Goal: Task Accomplishment & Management: Complete application form

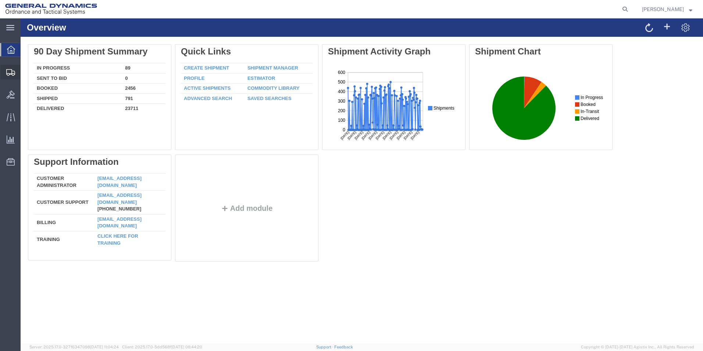
click at [0, 0] on span "Create Shipment" at bounding box center [0, 0] width 0 height 0
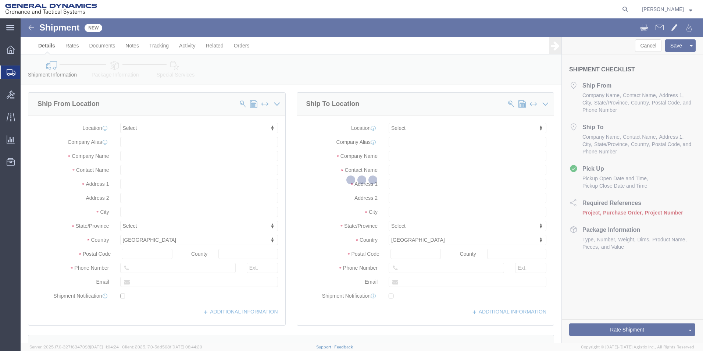
select select
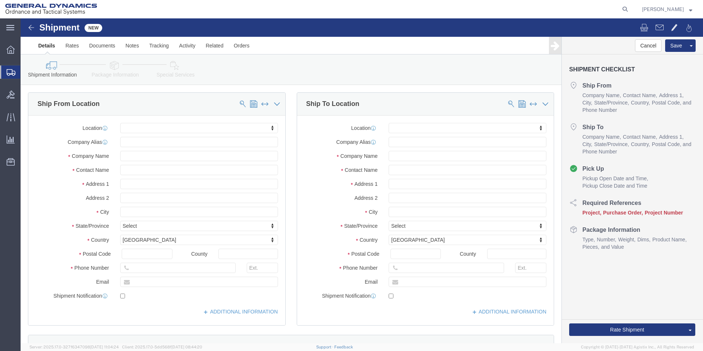
drag, startPoint x: 188, startPoint y: 104, endPoint x: 187, endPoint y: 107, distance: 4.0
click div "Location My Profile Location GD-OTS Anniston (Commerce) GD-OTS Camden GD-OTS De…"
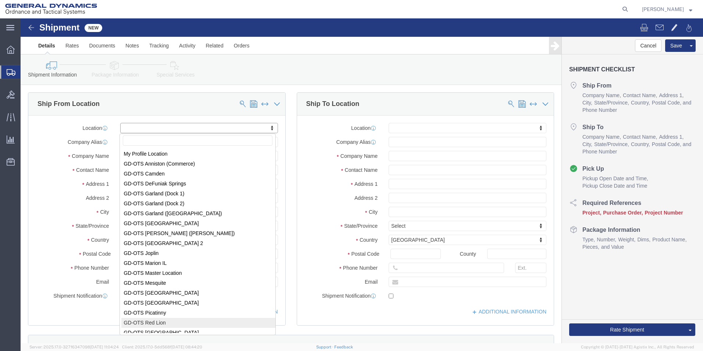
select select "310"
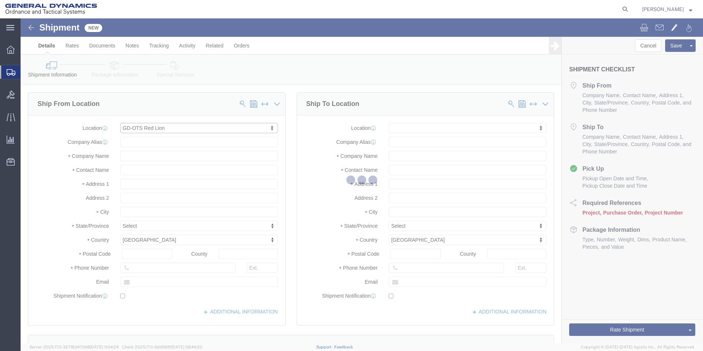
type input "[STREET_ADDRESS]"
type input "17356"
type input "[PHONE_NUMBER]"
type input "REDLPAHIG0"
type input "General Dynamics - OTS"
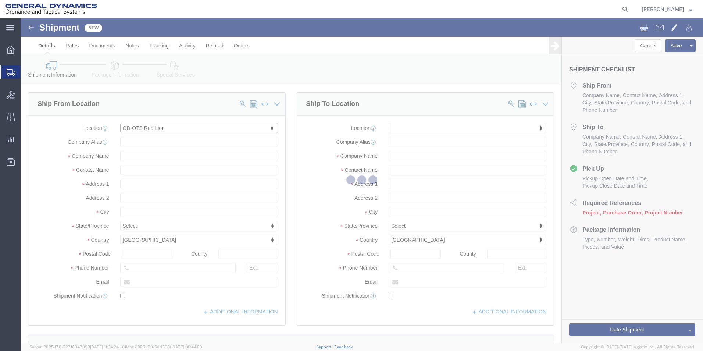
type input "Red Lion"
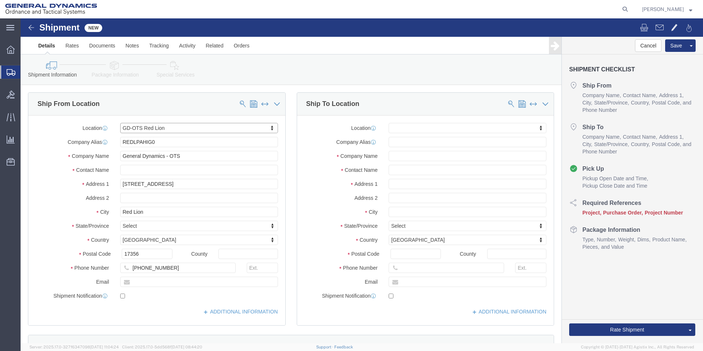
select select "PA"
click input "text"
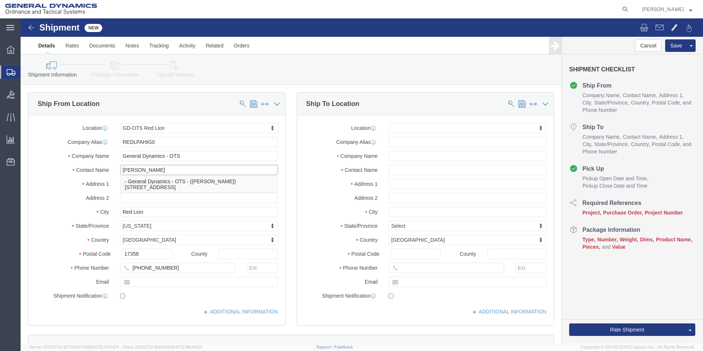
type input "[PERSON_NAME]"
click input "text"
type input "[EMAIL_ADDRESS][PERSON_NAME][DOMAIN_NAME]"
checkbox input "true"
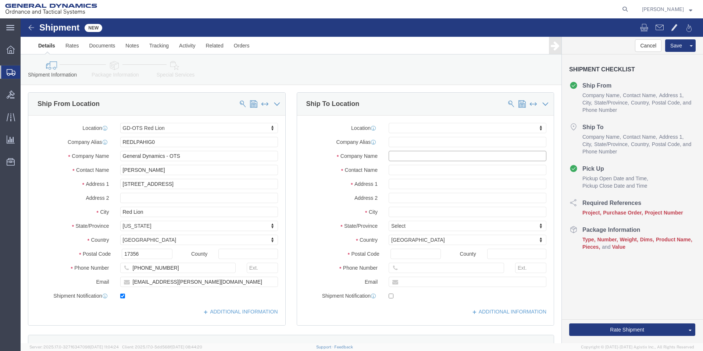
click input "text"
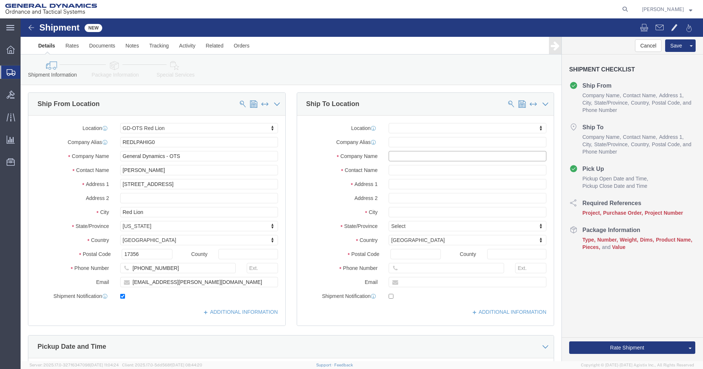
click input "text"
type input "Rex Heat Treat"
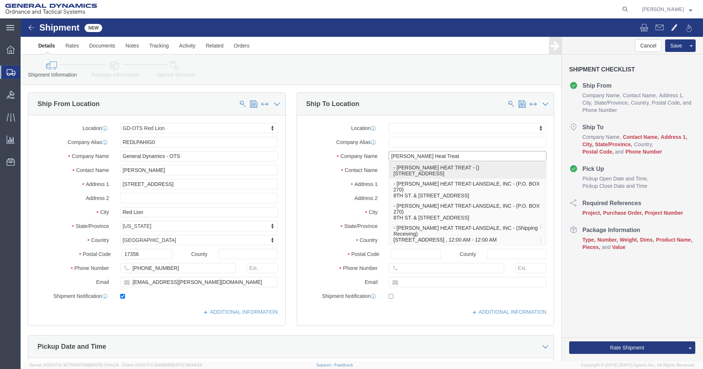
click p "- [PERSON_NAME] HEAT TREAT - () [STREET_ADDRESS]"
select select
type input "[STREET_ADDRESS]"
select select "PA"
select select
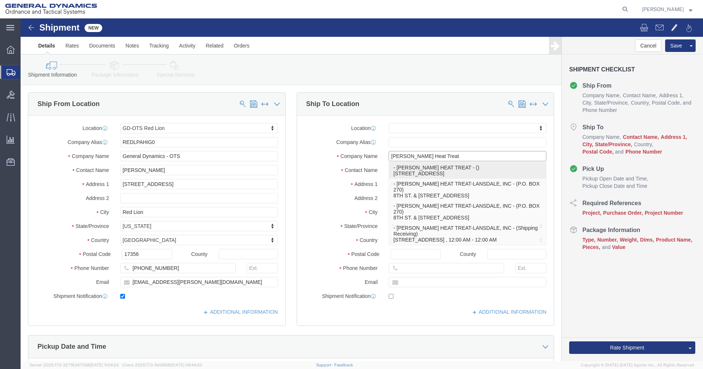
type input "19446"
type input "[PHONE_NUMBER]"
type input "[PERSON_NAME] HEAT TREAT"
type input "LANSDALE"
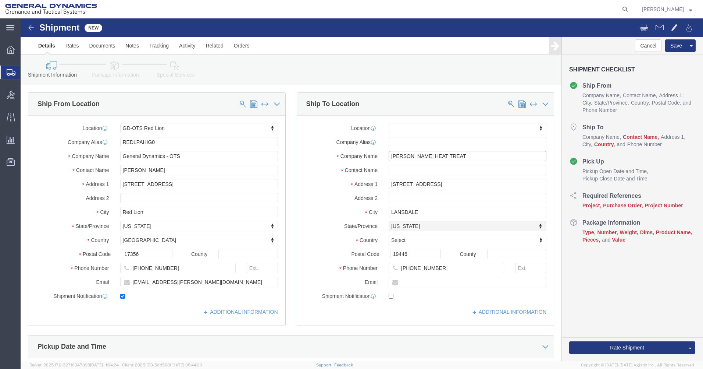
type input "[PERSON_NAME] HEAT TREAT"
click input "text"
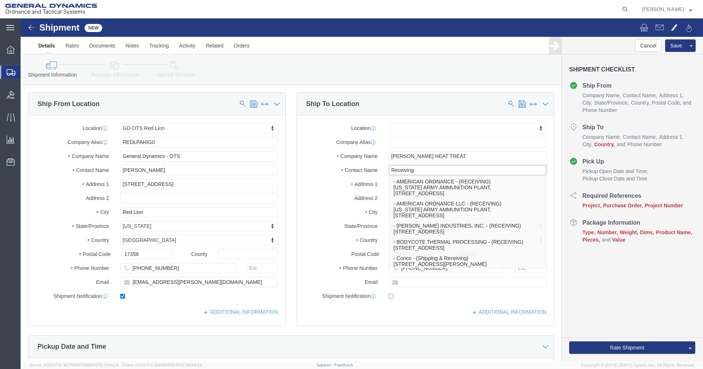
type input "Receiving"
click label "Email"
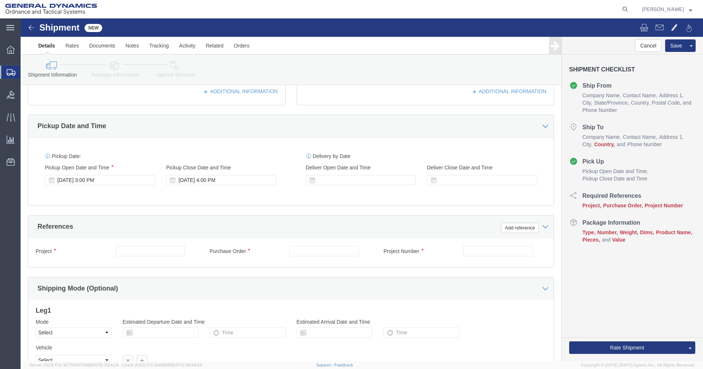
scroll to position [221, 0]
click input "text"
type input "30100313"
click input "text"
type input "91873"
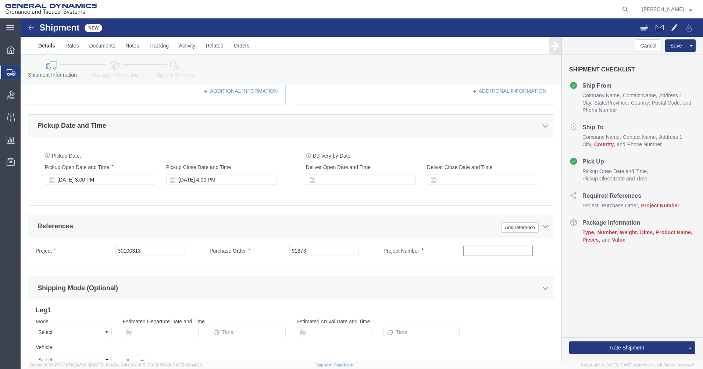
click input "text"
drag, startPoint x: 419, startPoint y: 232, endPoint x: 383, endPoint y: 227, distance: 36.5
click div "Project Number 1000"
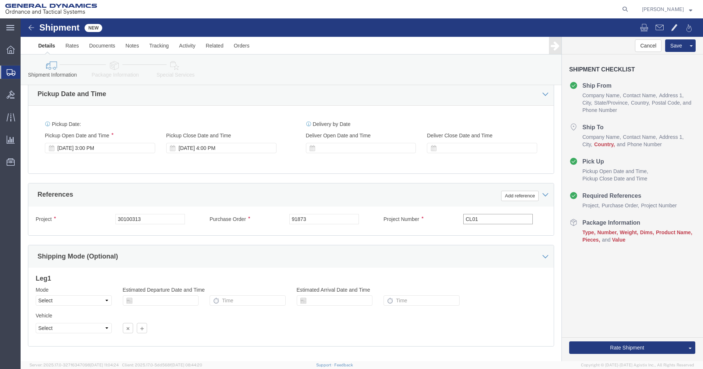
scroll to position [289, 0]
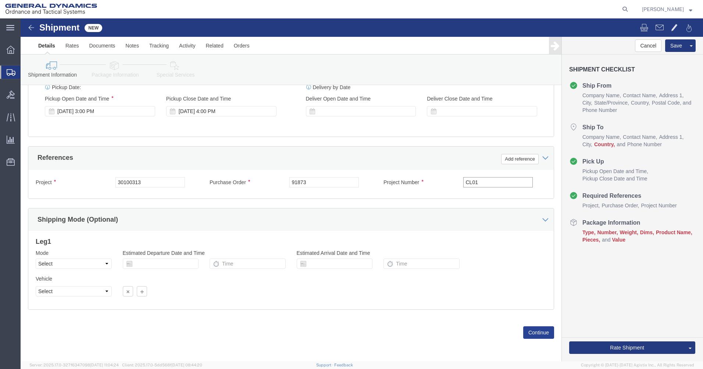
type input "CL01"
click button "Continue"
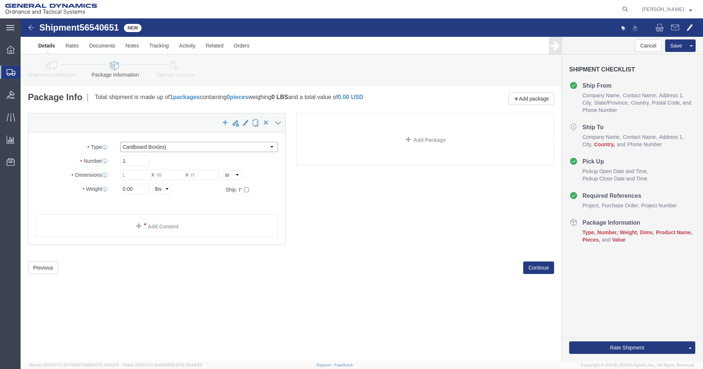
click select "Select Bale(s) Basket(s) Bolt(s) Bottle(s) Buckets Bulk Bundle(s) Can(s) Cardbo…"
select select "SKID"
click select "Select Bale(s) Basket(s) Bolt(s) Bottle(s) Buckets Bulk Bundle(s) Can(s) Cardbo…"
click input "text"
type input "19"
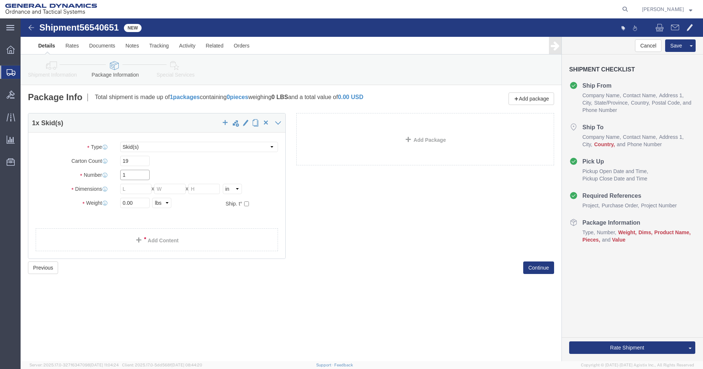
click input "1"
click input "text"
type input "48"
type input "36"
type input "39"
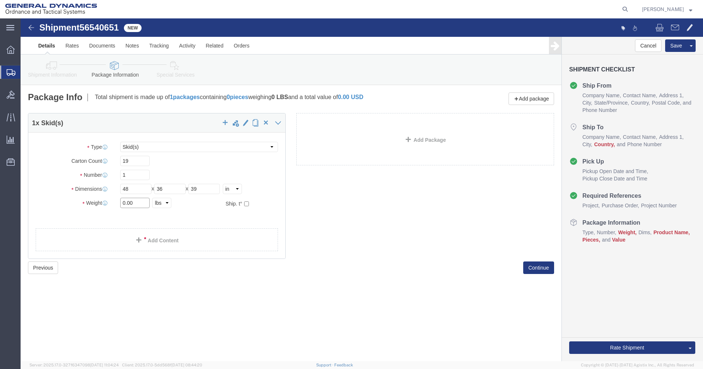
drag, startPoint x: 115, startPoint y: 184, endPoint x: 82, endPoint y: 181, distance: 33.6
click div "Weight 0.00 Select kgs lbs Ship. t°"
type input "509"
click link "Add Content"
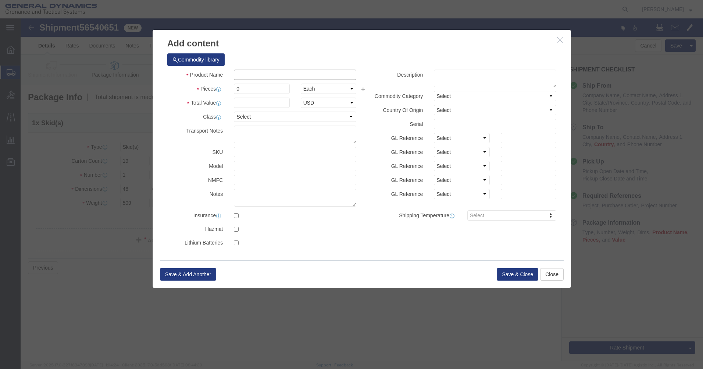
click input "text"
type input "KEW A1"
type input "336"
click input "KEW A1"
type input "KEW A1 FIN"
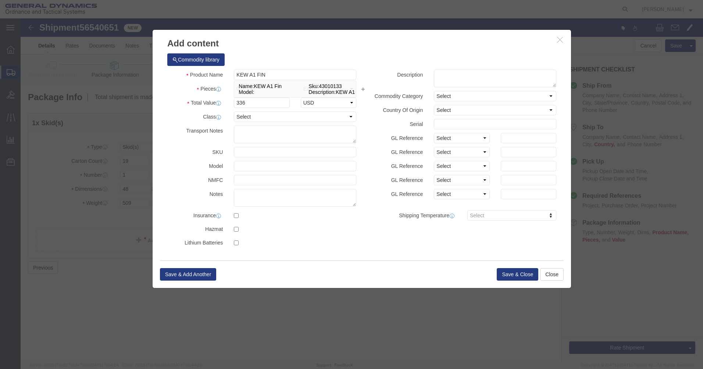
click div "Pieces 0 Select Bag Barrels 100Board Feet Bottle Box Blister Pack Carats Can Ca…"
click div "0"
type input "424"
type input "142464"
drag, startPoint x: 262, startPoint y: 94, endPoint x: 253, endPoint y: 101, distance: 11.5
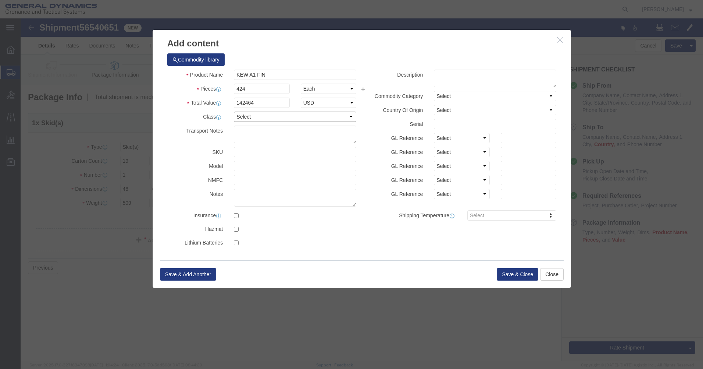
click select "Select 50 55 60 65 70 85 92.5 100 125 175 250 300 400"
click label "Transport Notes"
click button "Save & Close"
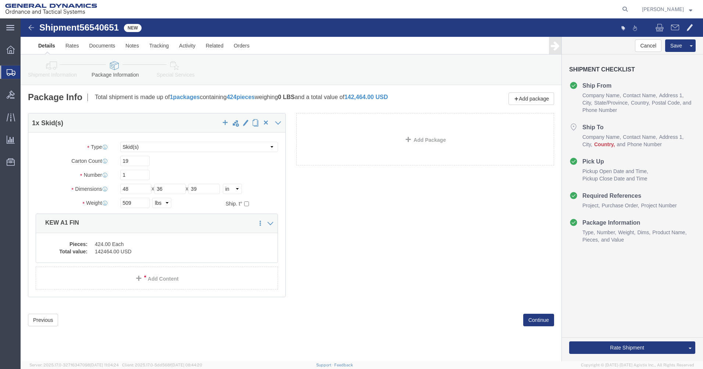
click link "Add Package"
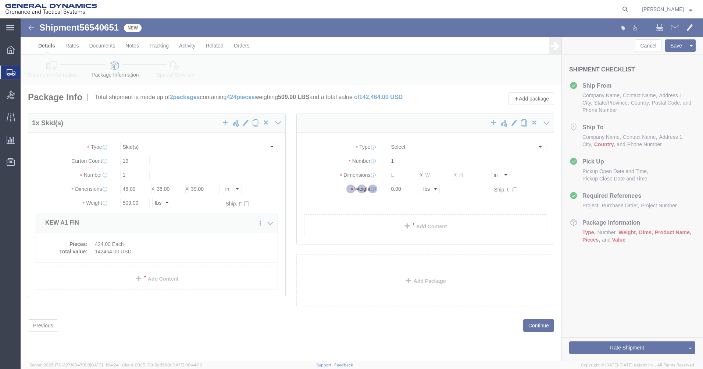
select select "SKID"
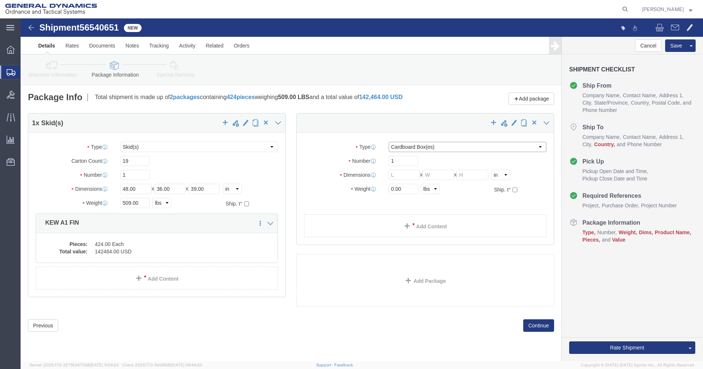
drag, startPoint x: 444, startPoint y: 128, endPoint x: 405, endPoint y: 134, distance: 39.6
click select "Select Bale(s) Basket(s) Bolt(s) Bottle(s) Buckets Bulk Bundle(s) Can(s) Cardbo…"
select select "SKID"
click select "Select Bale(s) Basket(s) Bolt(s) Bottle(s) Buckets Bulk Bundle(s) Can(s) Cardbo…"
click input "text"
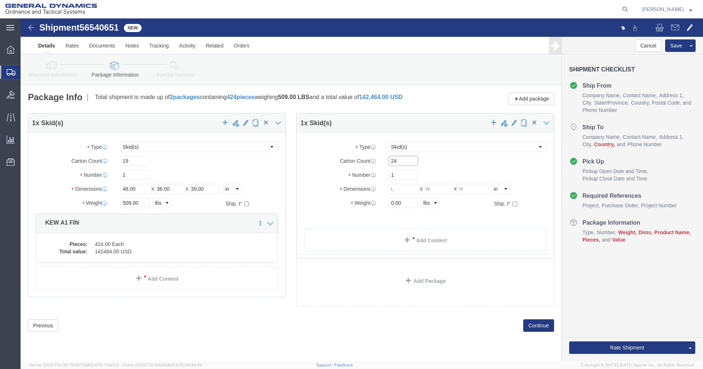
type input "24"
click input "text"
type input "48"
type input "36"
type input "39"
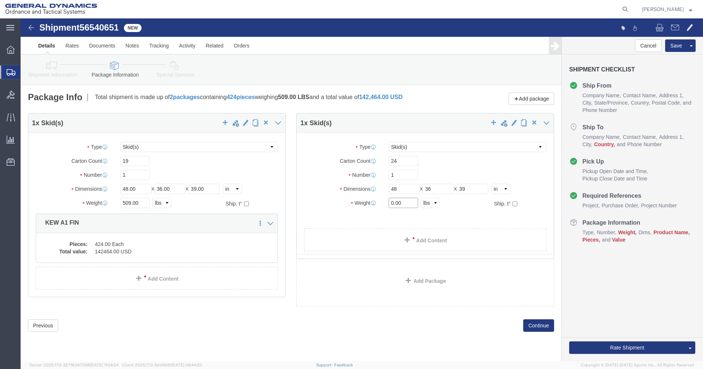
drag, startPoint x: 383, startPoint y: 185, endPoint x: 344, endPoint y: 181, distance: 38.8
click div "Weight Total weight of packages in pounds or kilograms 0.00 Select kgs lbs Ship…"
type input "636"
click link "Add Content"
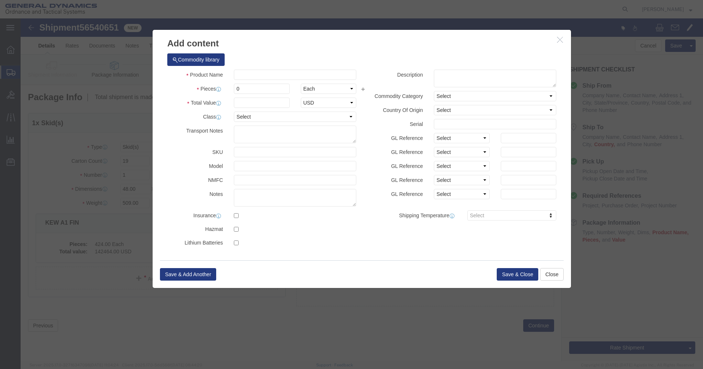
click div "Commodity library"
click input "text"
type input "KEW A1 FIN"
drag, startPoint x: 226, startPoint y: 70, endPoint x: 205, endPoint y: 70, distance: 20.2
click div "Pieces 0 Select Bag Barrels 100Board Feet Bottle Box Blister Pack Carats Can Ca…"
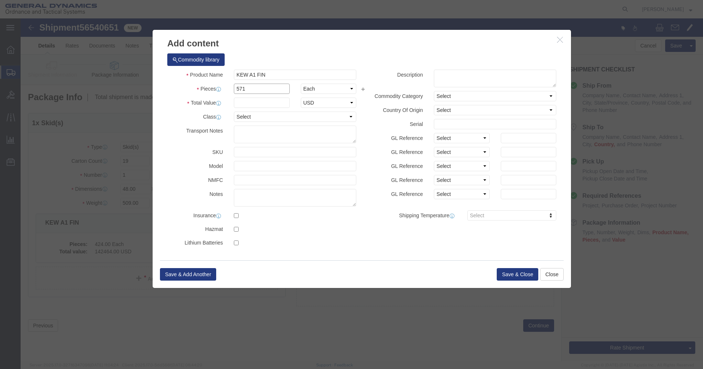
type input "571"
click input "text"
type input "1"
drag, startPoint x: 208, startPoint y: 125, endPoint x: 212, endPoint y: 123, distance: 4.0
click div
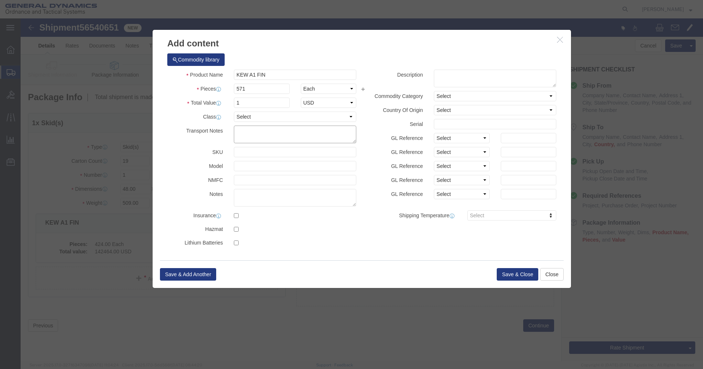
drag, startPoint x: 220, startPoint y: 118, endPoint x: 226, endPoint y: 110, distance: 10.3
click textarea
click button "Save & Close"
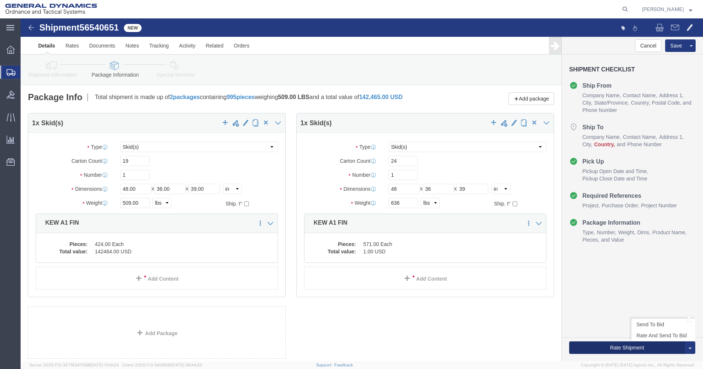
click button "Rate Shipment"
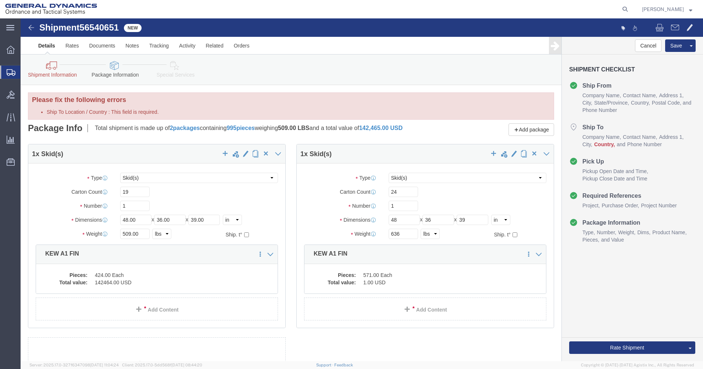
click icon
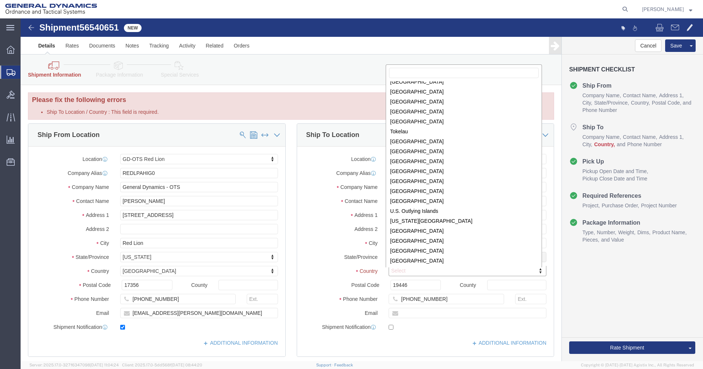
scroll to position [2349, 0]
drag, startPoint x: 388, startPoint y: 129, endPoint x: 383, endPoint y: 130, distance: 5.9
select select
select select "US"
select select "PA"
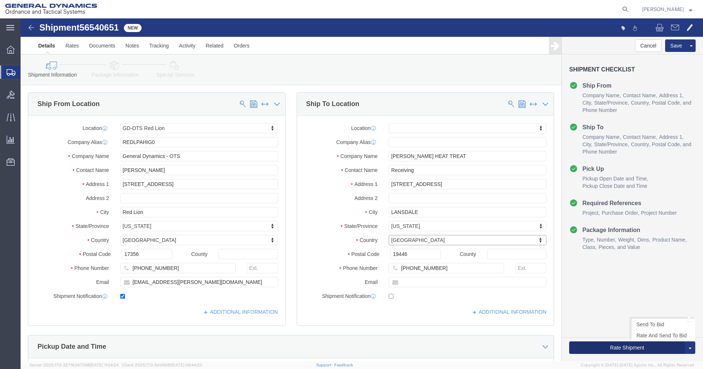
click button "Rate Shipment"
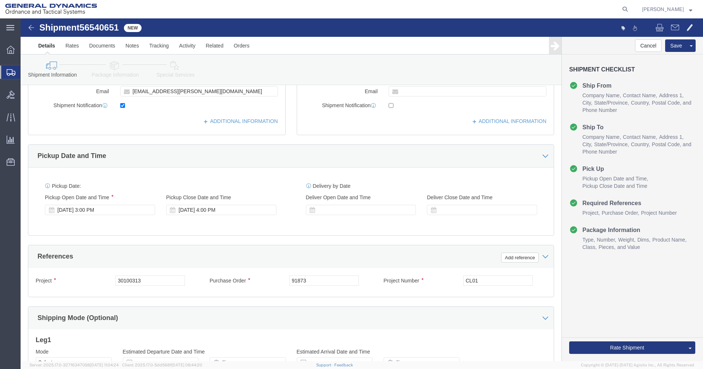
scroll to position [319, 0]
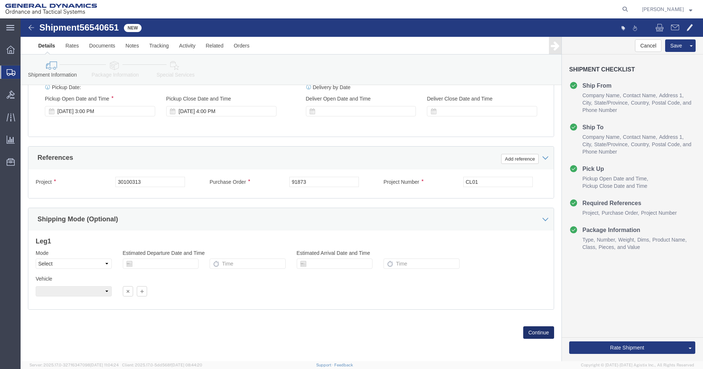
click button "Continue"
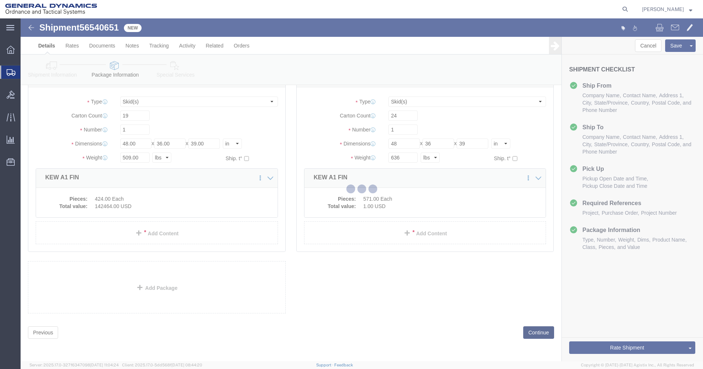
scroll to position [81, 0]
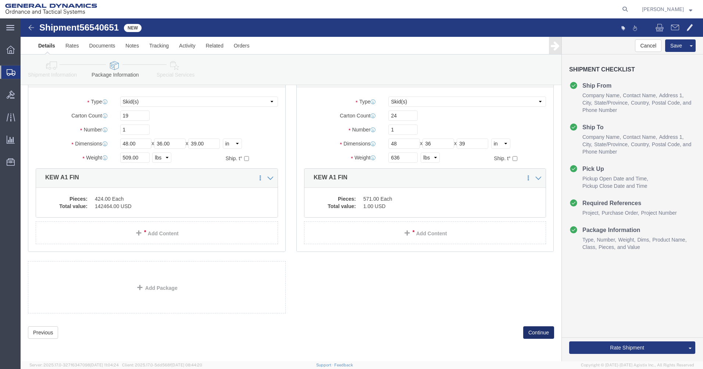
click button "Continue"
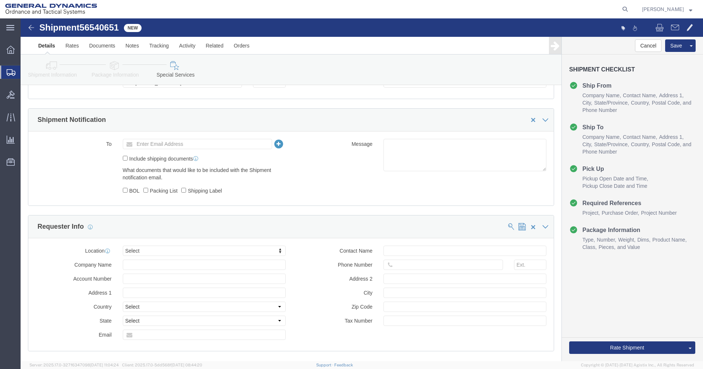
scroll to position [245, 0]
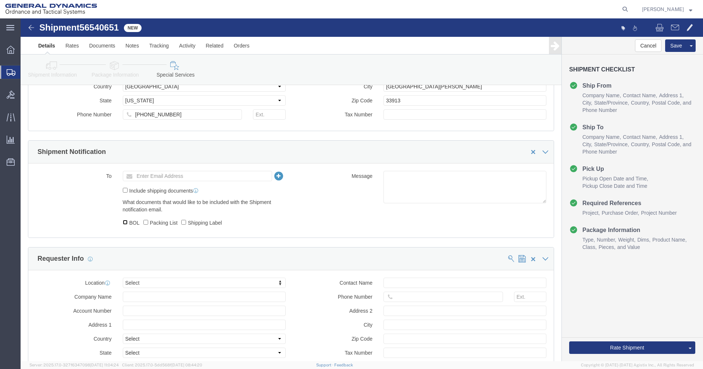
click input "BOL"
checkbox input "true"
click label "Shipping Label"
click input "Shipping Label"
click div "What documents that would like to be included with the Shipment notification em…"
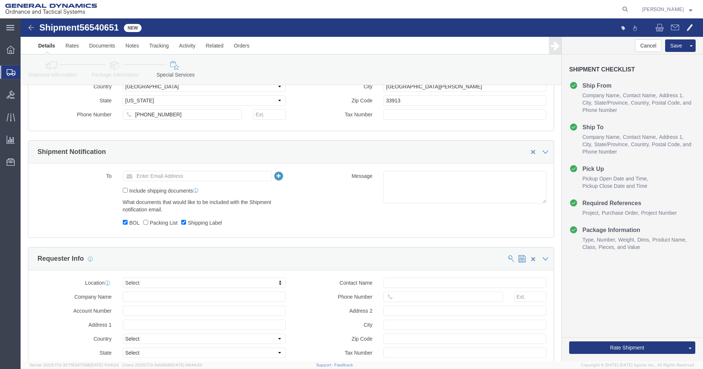
click label "Shipping Label"
click input "Shipping Label"
checkbox input "false"
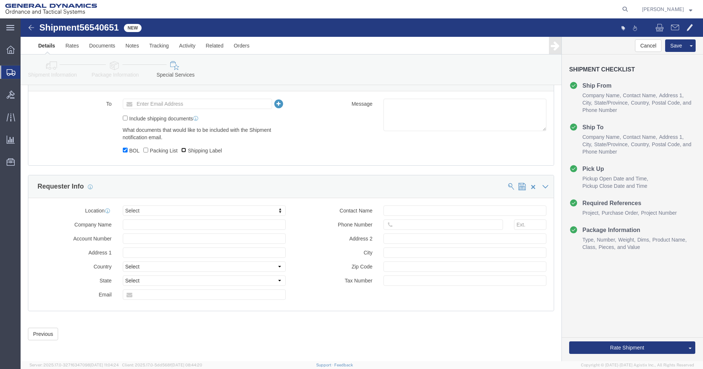
scroll to position [319, 0]
click button "Rate Shipment"
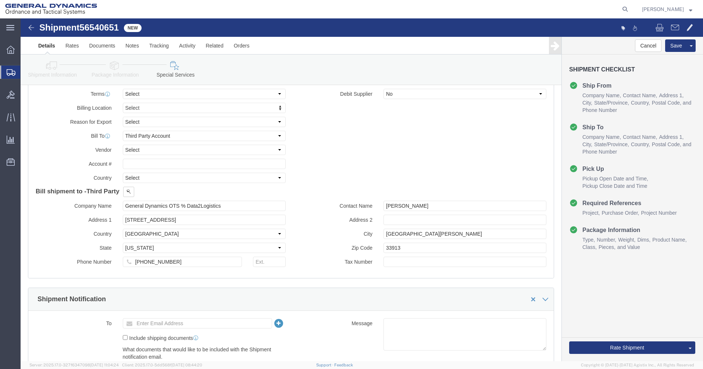
scroll to position [0, 0]
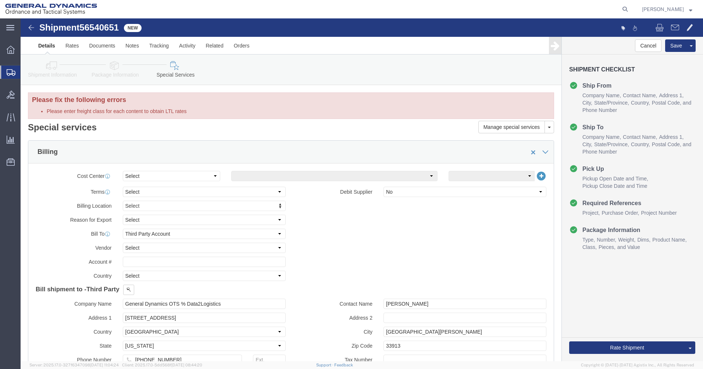
click icon
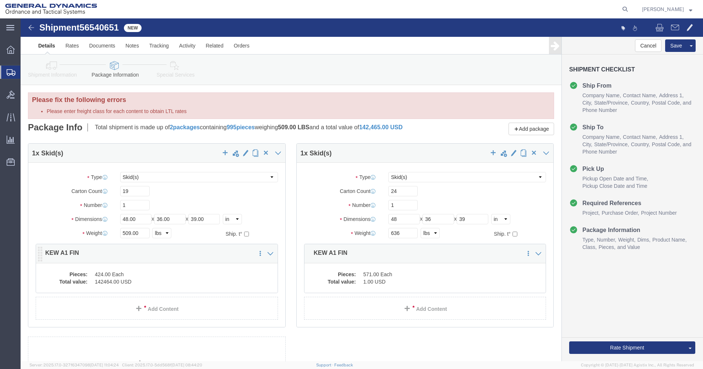
click dd "142464.00 USD"
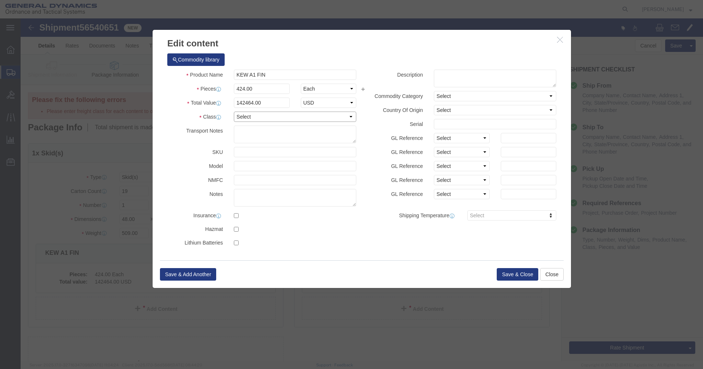
drag, startPoint x: 235, startPoint y: 99, endPoint x: 232, endPoint y: 105, distance: 6.3
click select "Select 50 55 60 65 70 85 92.5 100 125 175 250 300 400"
select select "85"
click select "Select 50 55 60 65 70 85 92.5 100 125 175 250 300 400"
click button "Save & Close"
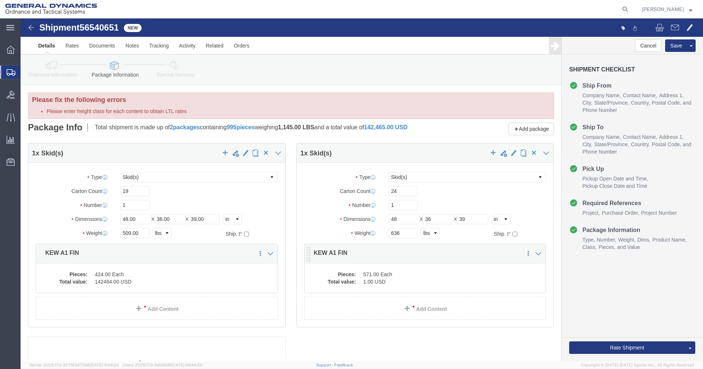
click dd "1.00 USD"
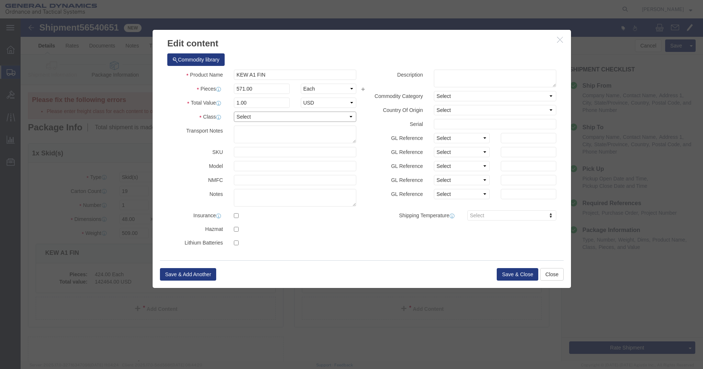
click select "Select 50 55 60 65 70 85 92.5 100 125 175 250 300 400"
select select "85"
click select "Select 50 55 60 65 70 85 92.5 100 125 175 250 300 400"
click button "Save & Close"
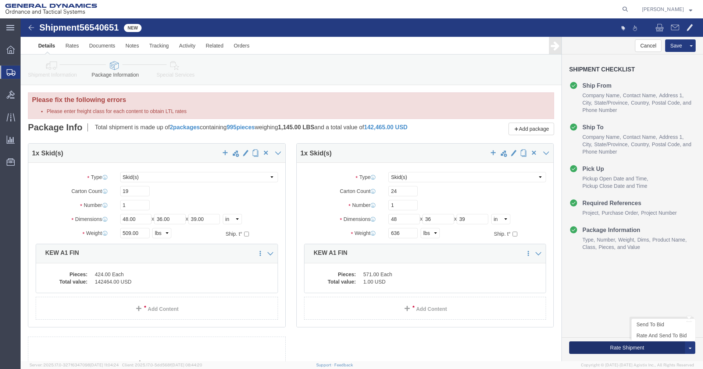
click button "Rate Shipment"
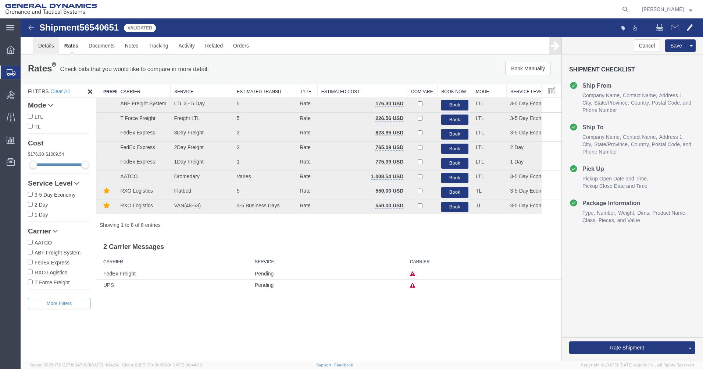
drag, startPoint x: 47, startPoint y: 45, endPoint x: 48, endPoint y: 39, distance: 5.5
click at [47, 44] on link "Details" at bounding box center [46, 46] width 26 height 18
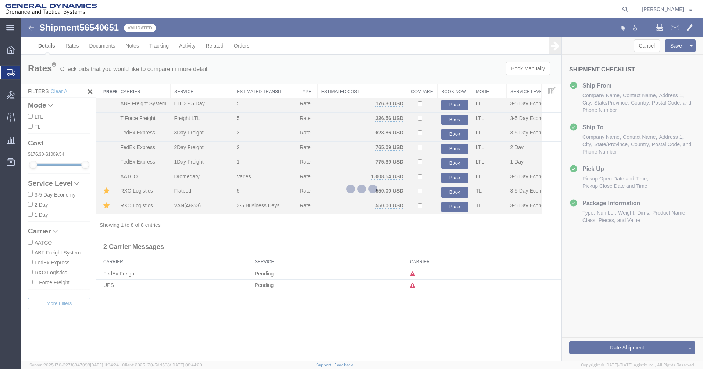
select select "310"
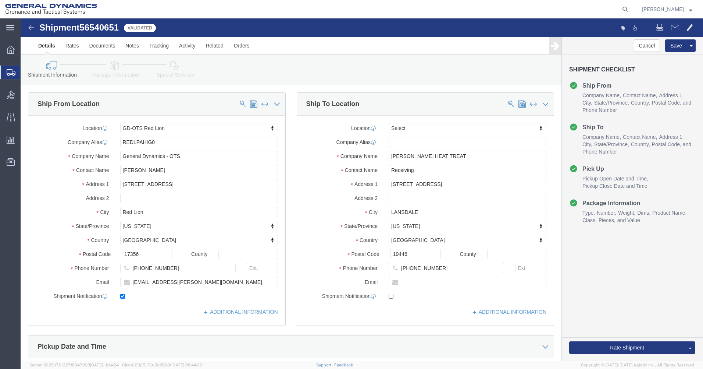
click icon
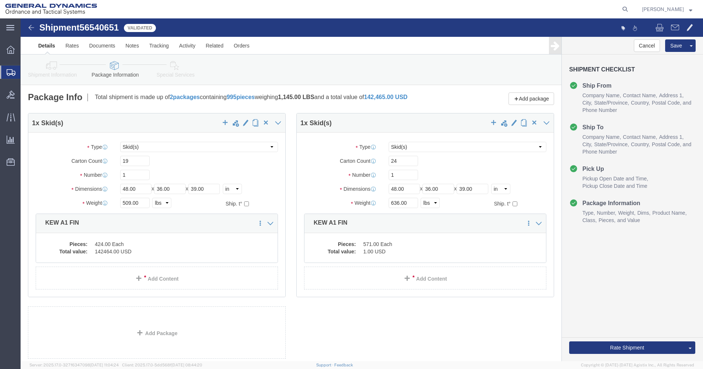
click div "Shipment Information Package Information Special Services"
click icon
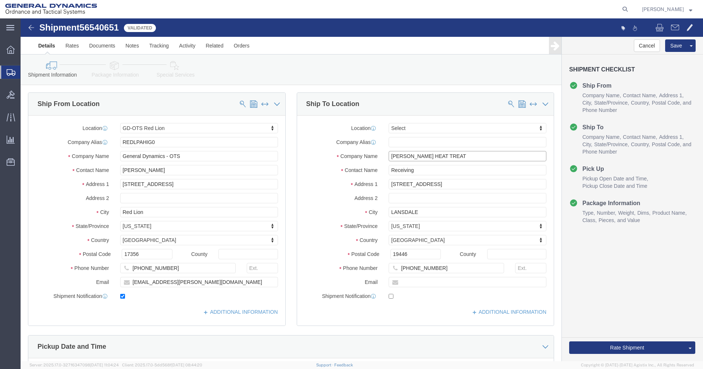
drag, startPoint x: 433, startPoint y: 140, endPoint x: 339, endPoint y: 139, distance: 93.8
click div "Company Name REX HEAT TREAT"
drag, startPoint x: 441, startPoint y: 164, endPoint x: 344, endPoint y: 169, distance: 96.9
click div "Address 1 951 WEST 8TH STREET"
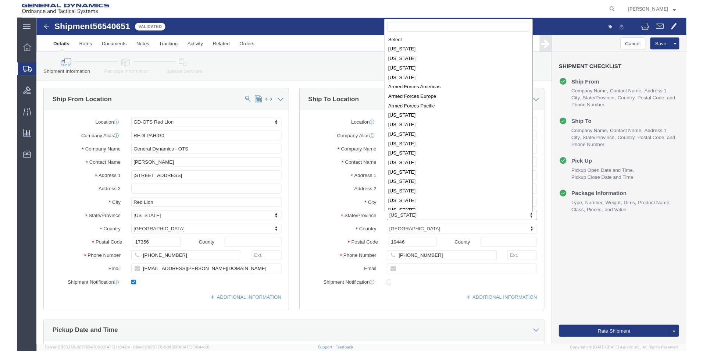
scroll to position [249, 0]
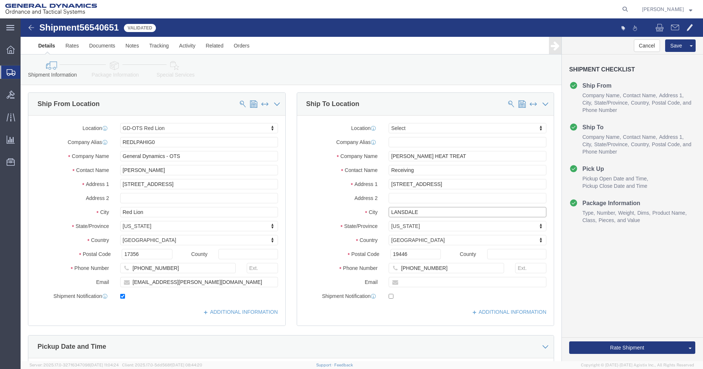
drag, startPoint x: 411, startPoint y: 192, endPoint x: 335, endPoint y: 194, distance: 75.1
click div "City LANSDALE"
click icon
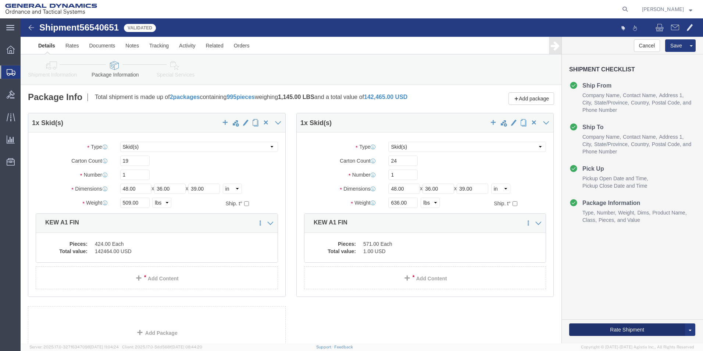
drag, startPoint x: 595, startPoint y: 308, endPoint x: 423, endPoint y: 174, distance: 217.5
click button "Rate Shipment"
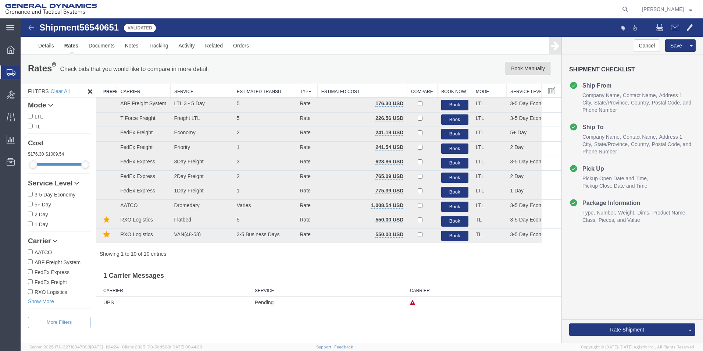
click at [532, 68] on button "Book Manually" at bounding box center [528, 68] width 45 height 13
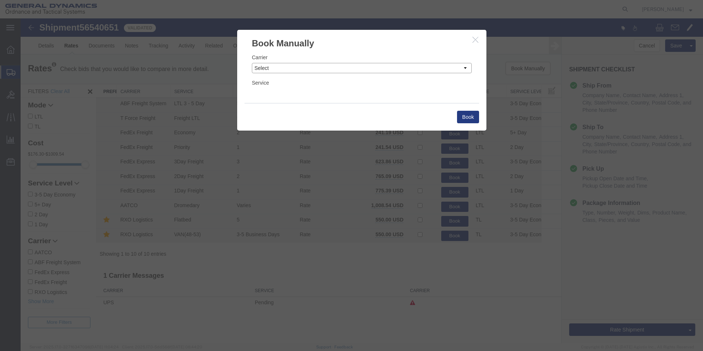
drag, startPoint x: 269, startPoint y: 68, endPoint x: 277, endPoint y: 70, distance: 8.2
click at [269, 68] on select "Select Add New Carrier (and default service) AATCO ABF Freight System FedEx Cus…" at bounding box center [362, 68] width 220 height 10
select select "7817"
click at [252, 63] on select "Select Add New Carrier (and default service) AATCO ABF Freight System FedEx Cus…" at bounding box center [362, 68] width 220 height 10
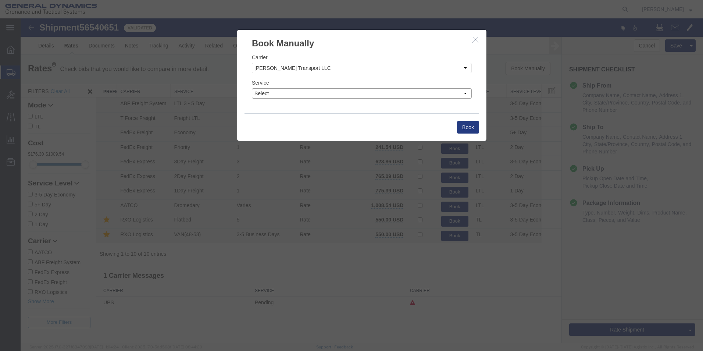
click at [262, 92] on select "Select Flatbed Standard LTL Standard TL" at bounding box center [362, 93] width 220 height 10
select select "17707"
click at [252, 88] on select "Select Flatbed Standard LTL Standard TL" at bounding box center [362, 93] width 220 height 10
click at [465, 129] on button "Book" at bounding box center [468, 127] width 22 height 13
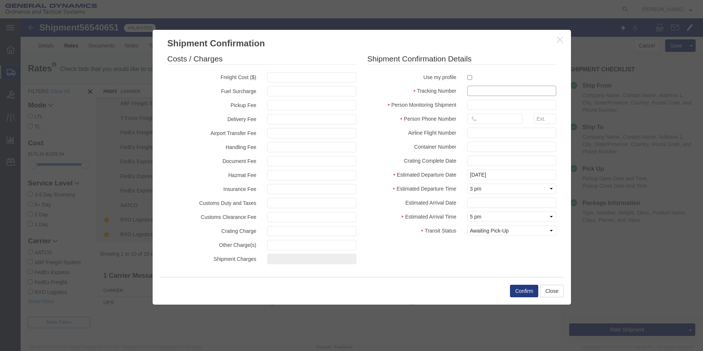
click at [482, 91] on input "text" at bounding box center [512, 91] width 89 height 10
click at [479, 91] on input "text" at bounding box center [512, 91] width 89 height 10
type input "91873"
click at [481, 121] on input "text" at bounding box center [496, 119] width 56 height 10
click at [381, 112] on fieldset "Shipment Confirmation Details Use my profile Tracking Number 91873 Person Monit…" at bounding box center [462, 146] width 189 height 186
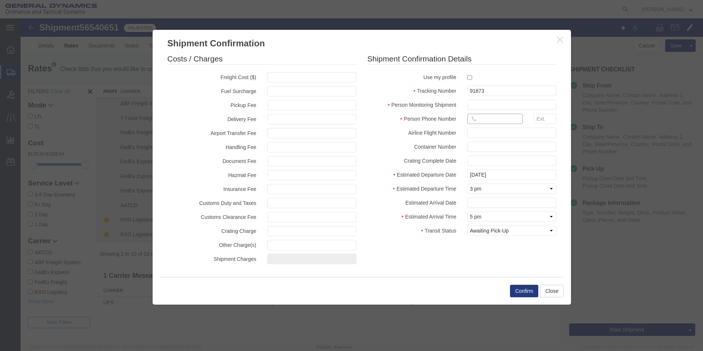
click at [481, 118] on input "text" at bounding box center [496, 119] width 56 height 10
type input "7178706923"
type input "750"
type input "[PERSON_NAME]"
type input "750.00"
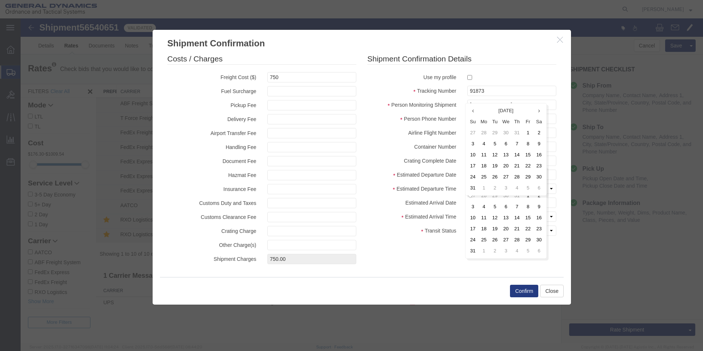
click at [373, 124] on div "Person Phone Number 7178706923" at bounding box center [462, 121] width 200 height 14
click at [512, 176] on input "[DATE]" at bounding box center [512, 175] width 89 height 10
click at [508, 244] on td "20" at bounding box center [506, 242] width 11 height 11
type input "[DATE]"
click at [489, 189] on select "Select Midnight 1 am 2 am 3 am 4 am 5 am 6 am 7 am 8 am 9 am 10 am 11 am 12 Noo…" at bounding box center [512, 189] width 89 height 10
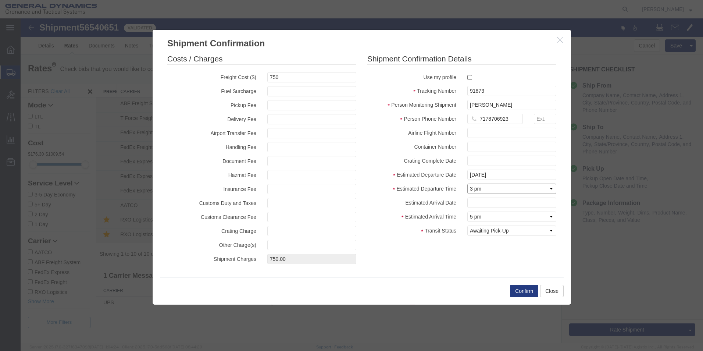
select select "0700"
click at [468, 184] on select "Select Midnight 1 am 2 am 3 am 4 am 5 am 6 am 7 am 8 am 9 am 10 am 11 am 12 Noo…" at bounding box center [512, 189] width 89 height 10
click at [480, 216] on select "Select Midnight 1 am 2 am 3 am 4 am 5 am 6 am 7 am 8 am 9 am 10 am 11 am 12 Noo…" at bounding box center [512, 217] width 89 height 10
click at [468, 212] on select "Select Midnight 1 am 2 am 3 am 4 am 5 am 6 am 7 am 8 am 9 am 10 am 11 am 12 Noo…" at bounding box center [512, 217] width 89 height 10
click at [480, 204] on input "text" at bounding box center [512, 203] width 89 height 10
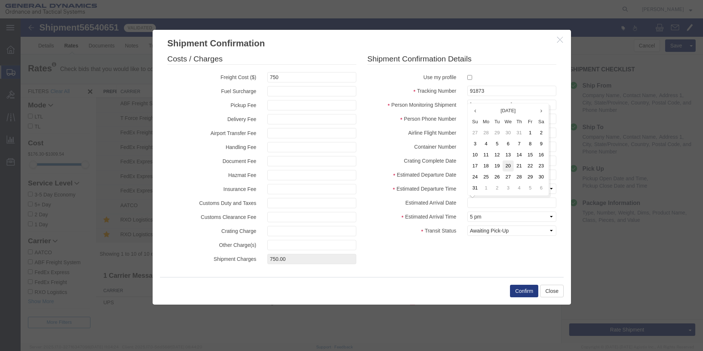
click at [508, 166] on td "20" at bounding box center [508, 165] width 11 height 11
type input "[DATE]"
click at [488, 231] on select "Select Arrival Notice Available Arrival Notice Imported Arrive at Delivery Loca…" at bounding box center [512, 231] width 89 height 10
click at [522, 290] on button "Confirm" at bounding box center [524, 291] width 28 height 13
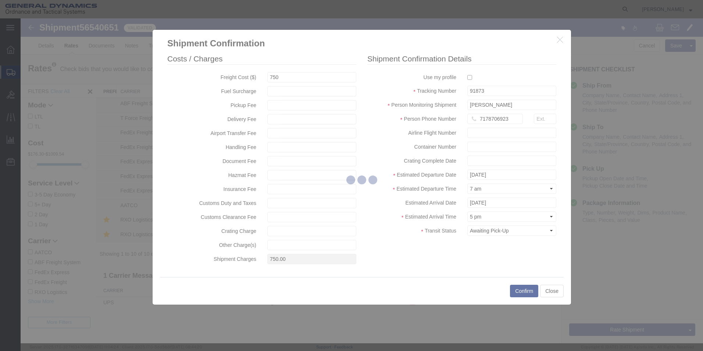
click at [556, 291] on div at bounding box center [362, 180] width 683 height 325
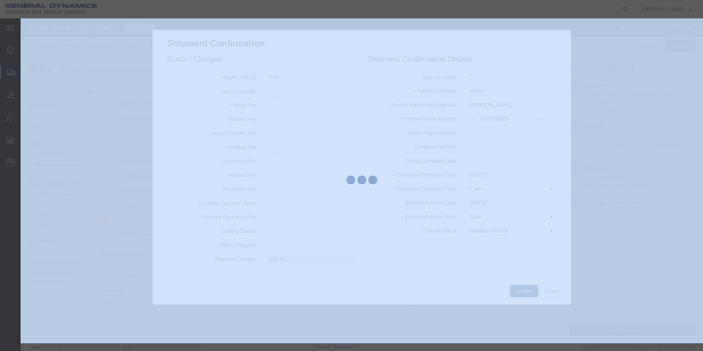
click at [556, 291] on div at bounding box center [362, 180] width 683 height 325
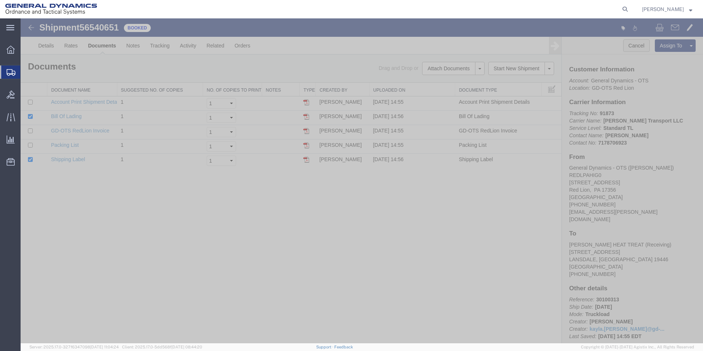
click at [630, 45] on button "Cancel" at bounding box center [637, 45] width 26 height 13
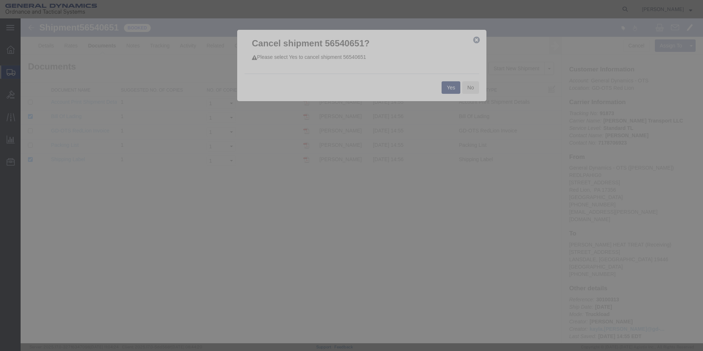
click at [452, 83] on button "Yes" at bounding box center [451, 87] width 19 height 13
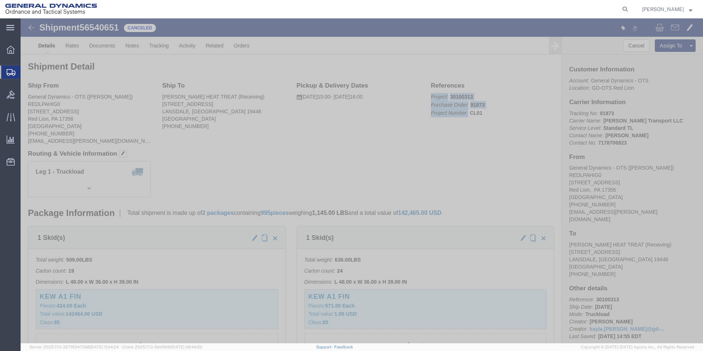
drag, startPoint x: 406, startPoint y: 77, endPoint x: 515, endPoint y: 109, distance: 114.0
click div "References Project: 30100313 Purchase Order: 91873 Project Number: CL01 Edit Re…"
click div "Shipment Detail Ship From General Dynamics - OTS (Kayla Singleton) REDLPAHIG0 2…"
click div "Leg 1 - Truckload Number of trucks: 1"
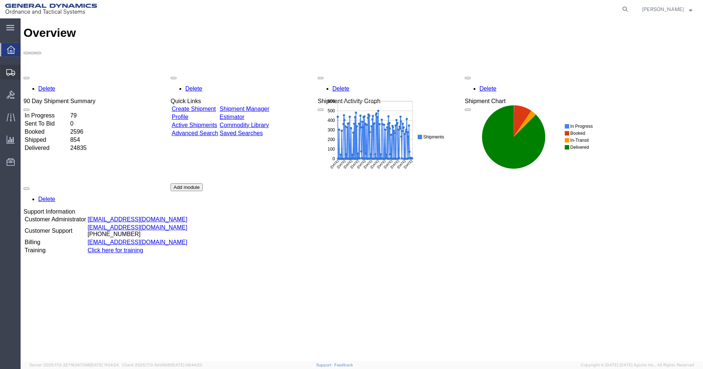
click at [0, 0] on span "Create Shipment" at bounding box center [0, 0] width 0 height 0
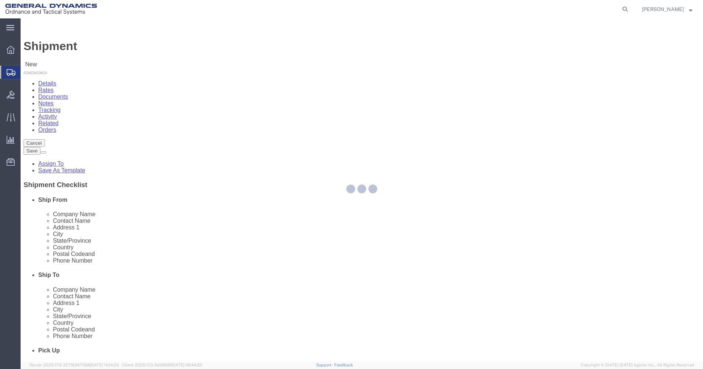
select select
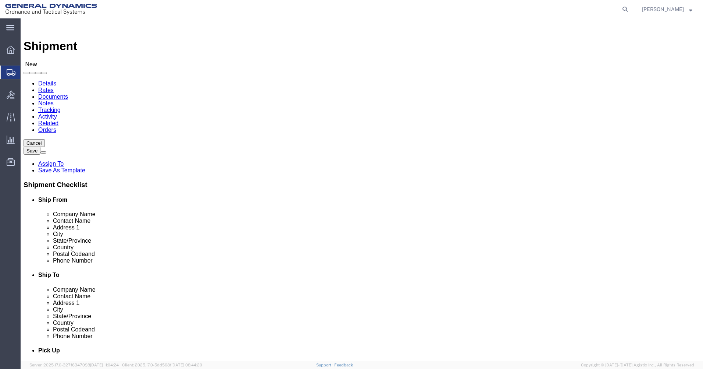
select select "310"
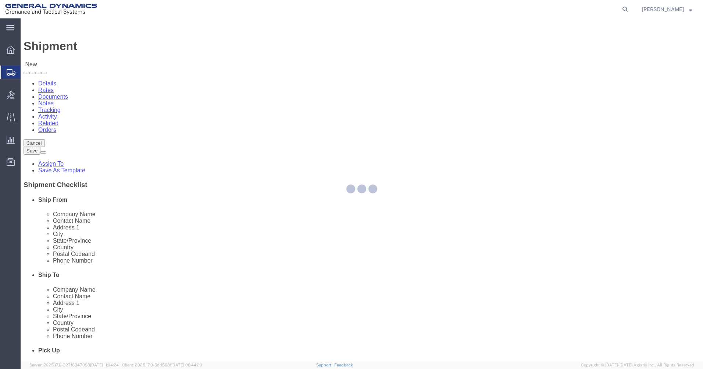
select select "PA"
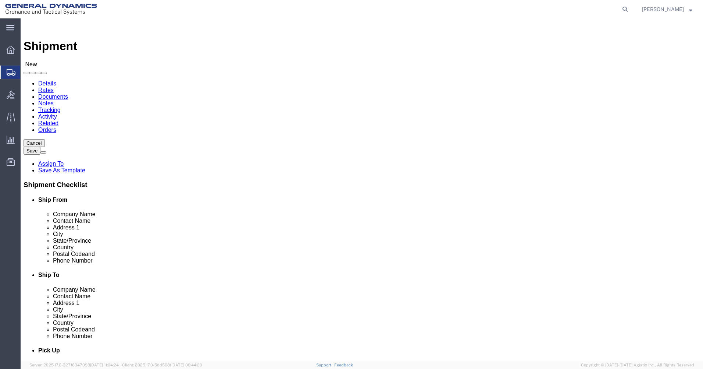
click input "text"
type input "[PERSON_NAME]"
click input "text"
type input "[EMAIL_ADDRESS][PERSON_NAME][DOMAIN_NAME]"
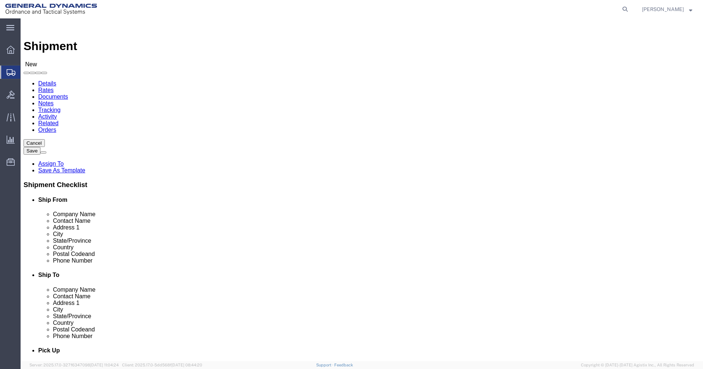
drag, startPoint x: 151, startPoint y: 251, endPoint x: 43, endPoint y: 237, distance: 108.6
click div "Location GD-OTS Red Lion My Profile Location [GEOGRAPHIC_DATA]-OTS [GEOGRAPHIC_…"
type input "[PHONE_NUMBER]"
click input "text"
click p "- [PERSON_NAME] HEAT TREAT - () [STREET_ADDRESS]"
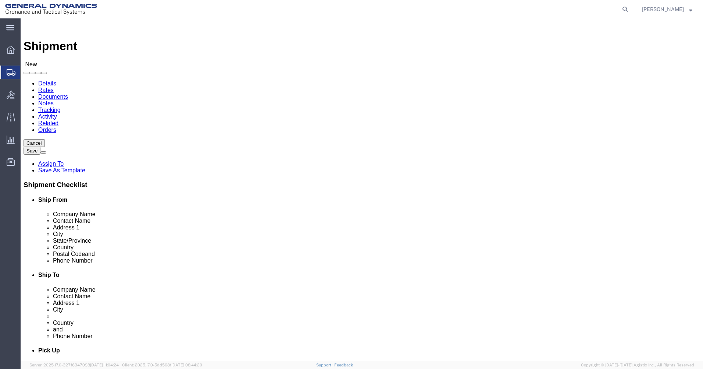
type input "[PERSON_NAME] HEAT TREAT"
select select "PA"
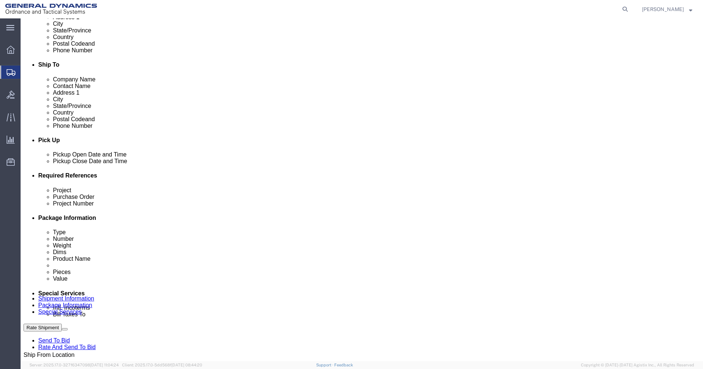
scroll to position [221, 0]
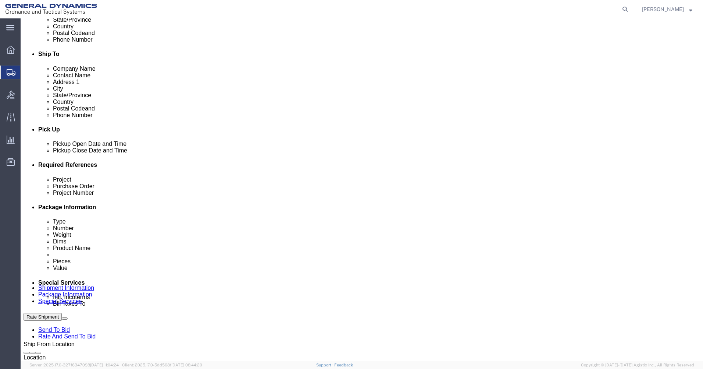
click input "text"
type input "30100313"
click input "text"
type input "91873"
drag, startPoint x: 464, startPoint y: 223, endPoint x: 464, endPoint y: 227, distance: 4.1
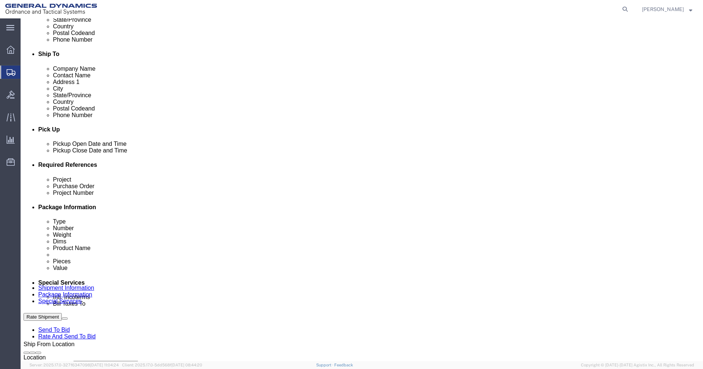
click div "Project 30100313 Purchase Order 91873 Project Number Select Account Type Activi…"
click input "text"
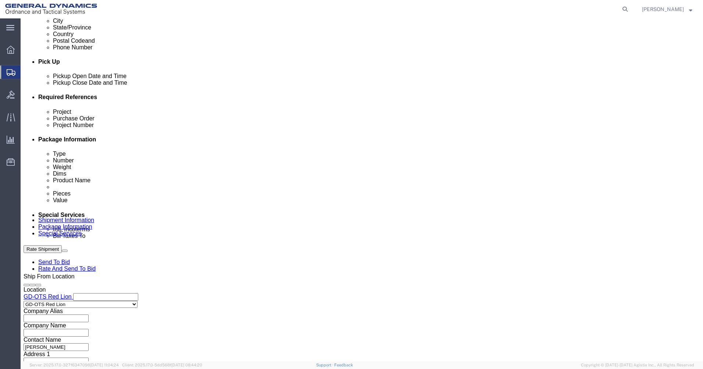
scroll to position [289, 0]
type input "CL01"
click button "Continue"
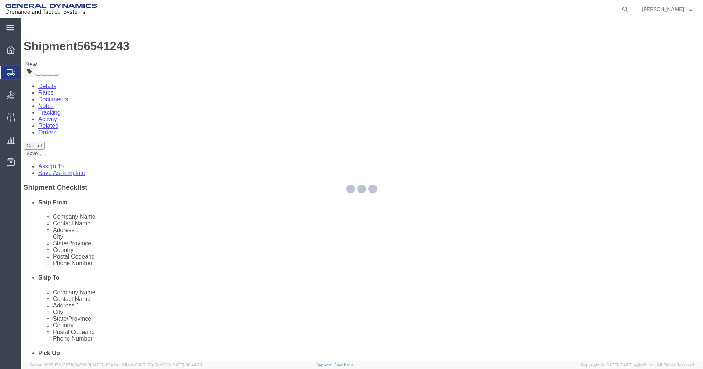
select select "CBOX"
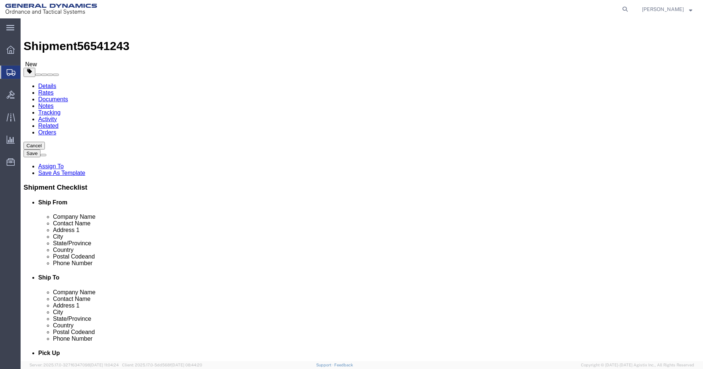
click link "Shipment Information"
click input "text"
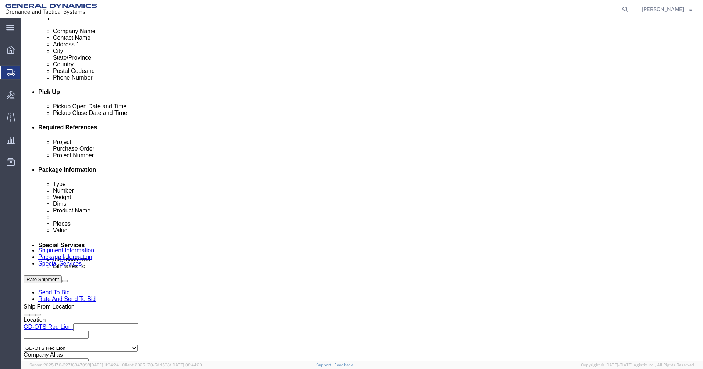
scroll to position [289, 0]
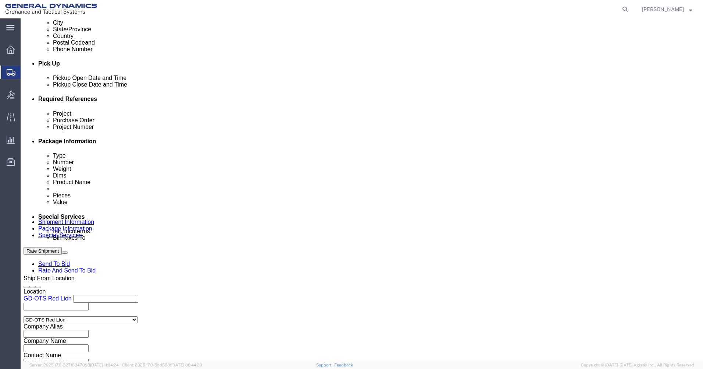
type input "Receving"
click button "Continue"
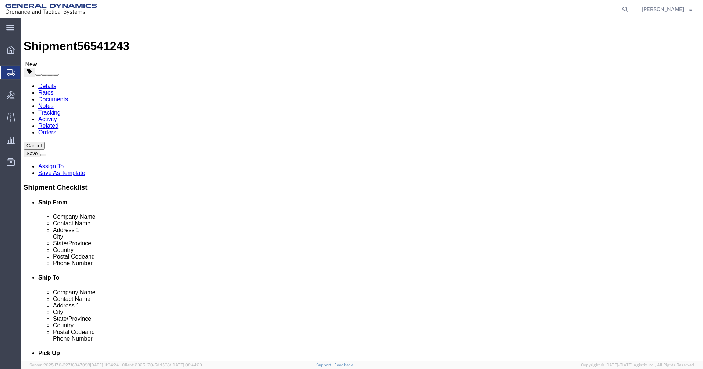
drag, startPoint x: 147, startPoint y: 130, endPoint x: 137, endPoint y: 134, distance: 10.7
click select "Select Bale(s) Basket(s) Bolt(s) Bottle(s) Buckets Bulk Bundle(s) Can(s) Cardbo…"
select select "SKID"
click select "Select Bale(s) Basket(s) Bolt(s) Bottle(s) Buckets Bulk Bundle(s) Can(s) Cardbo…"
click input "text"
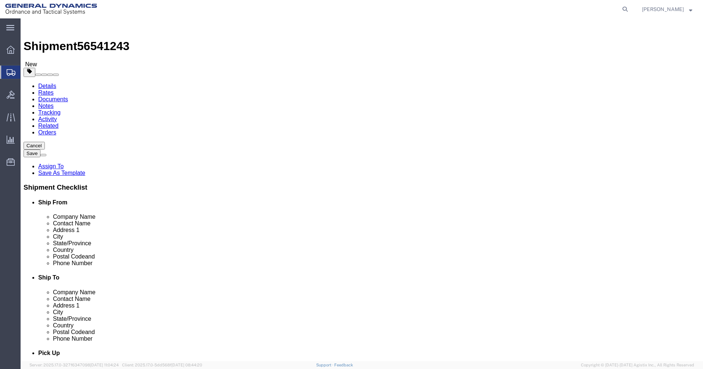
type input "19"
click input "text"
type input "48"
type input "36"
type input "39"
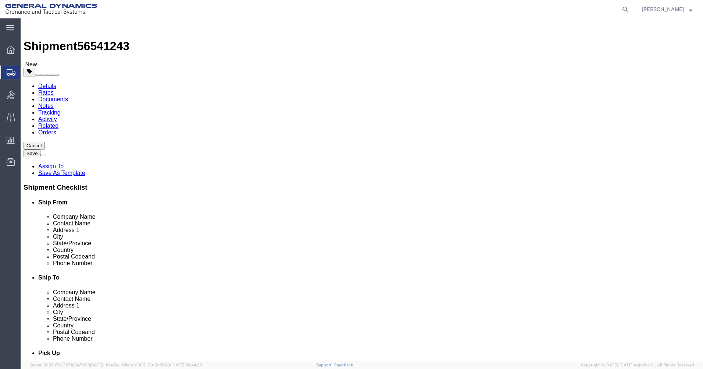
drag, startPoint x: 118, startPoint y: 184, endPoint x: 54, endPoint y: 179, distance: 63.9
click div "Package Type Select Bale(s) Basket(s) Bolt(s) Bottle(s) Buckets Bulk Bundle(s) …"
type input "509"
click link "Add Content"
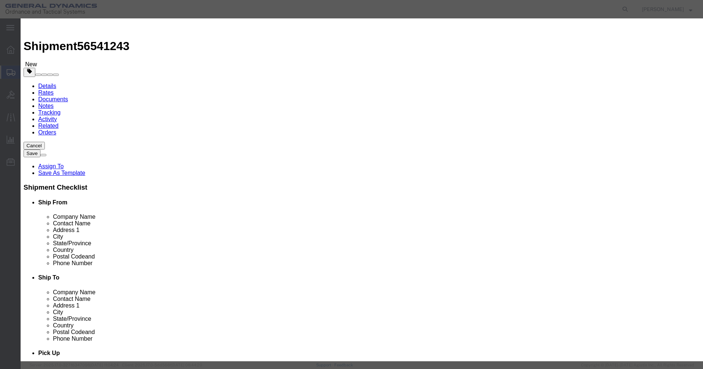
click input "text"
type input "KEW A1 FIN"
type input "1"
drag, startPoint x: 224, startPoint y: 71, endPoint x: 142, endPoint y: 63, distance: 81.7
click div "Pieces 0 Select Bag Barrels 100Board Feet Bottle Box Blister Pack Carats Can Ca…"
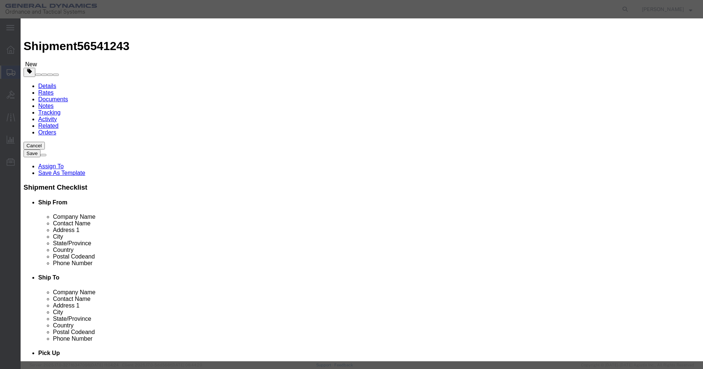
type input "424"
drag, startPoint x: 267, startPoint y: 100, endPoint x: 273, endPoint y: 98, distance: 6.4
click select "Select 50 55 60 65 70 85 92.5 100 125 175 250 300 400"
select select "85"
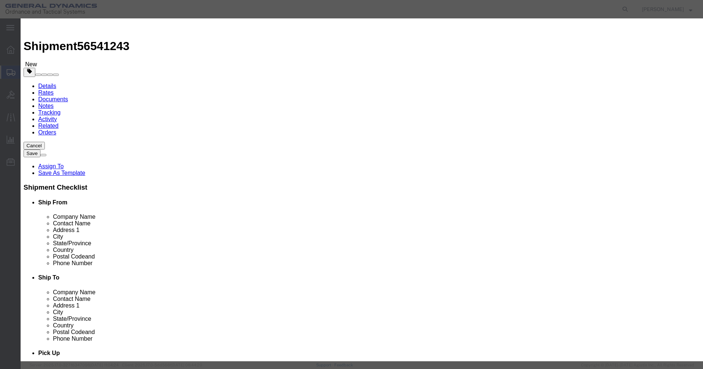
click select "Select 50 55 60 65 70 85 92.5 100 125 175 250 300 400"
click button "Save & Close"
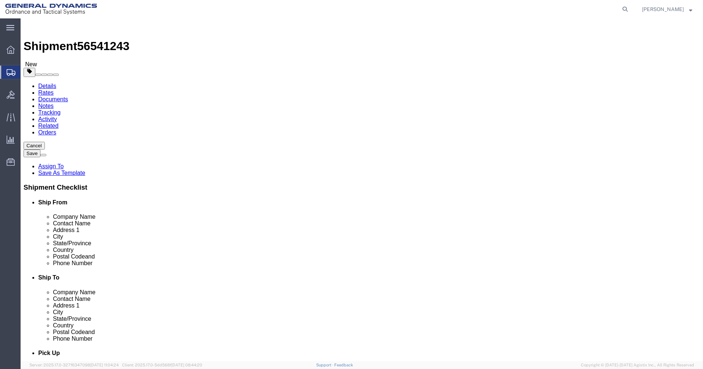
drag, startPoint x: 410, startPoint y: 124, endPoint x: 405, endPoint y: 123, distance: 5.0
click link "Add Package"
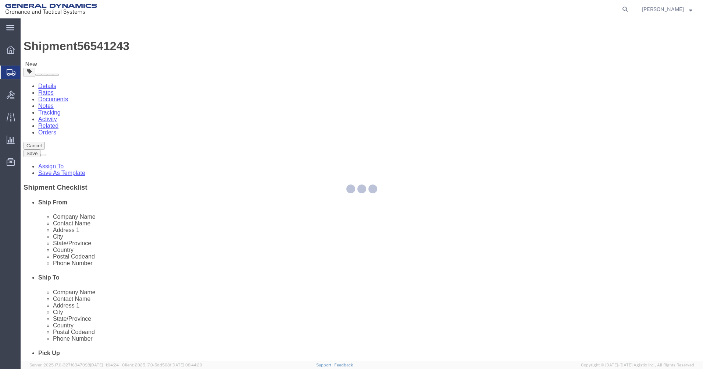
select select "SKID"
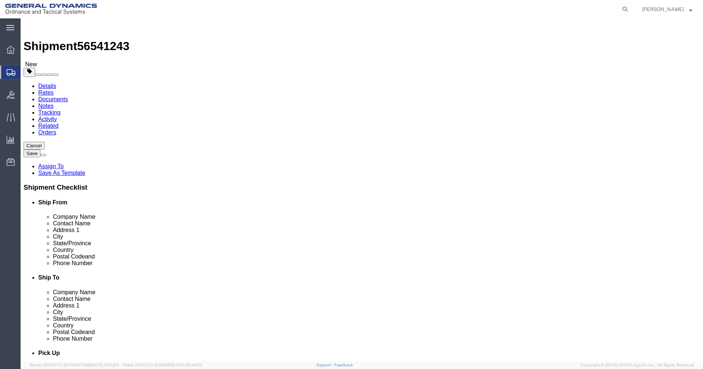
drag, startPoint x: 415, startPoint y: 127, endPoint x: 411, endPoint y: 132, distance: 6.4
click select "Select Bale(s) Basket(s) Bolt(s) Bottle(s) Buckets Bulk Bundle(s) Can(s) Cardbo…"
select select "SKID"
click select "Select Bale(s) Basket(s) Bolt(s) Bottle(s) Buckets Bulk Bundle(s) Can(s) Cardbo…"
click input "text"
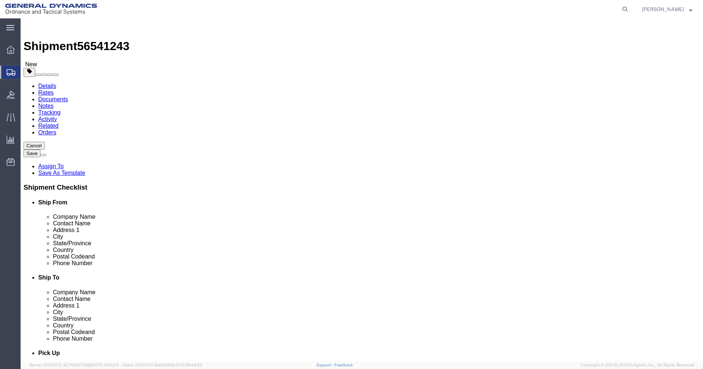
type input "24"
click input "text"
type input "48"
type input "36"
type input "39"
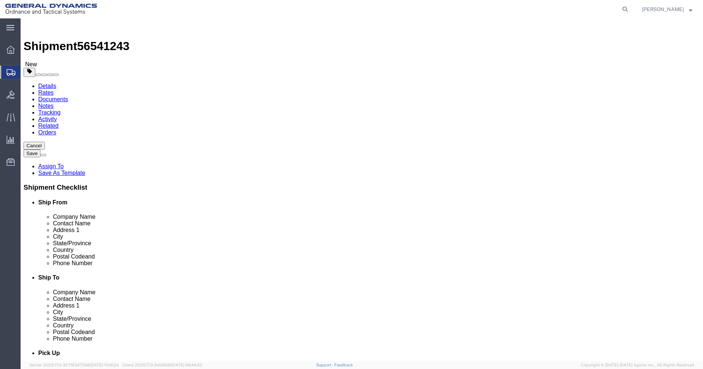
drag, startPoint x: 392, startPoint y: 180, endPoint x: 315, endPoint y: 173, distance: 77.5
click div "Package Type Select Bale(s) Basket(s) Bolt(s) Bottle(s) Buckets Bulk Bundle(s) …"
type input "636"
click link "Add Content"
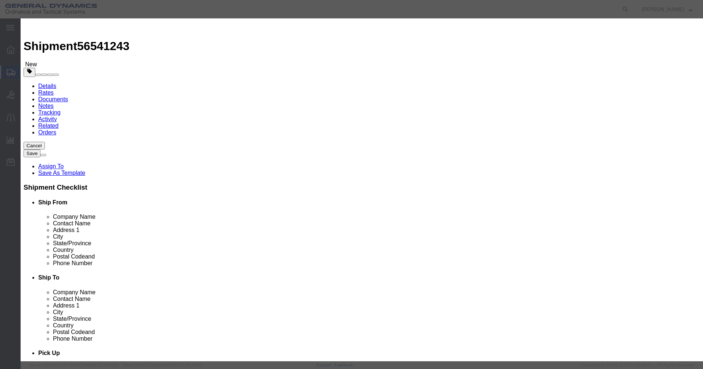
click input "text"
type input "Tensile Round"
type input "1"
type input "Yes"
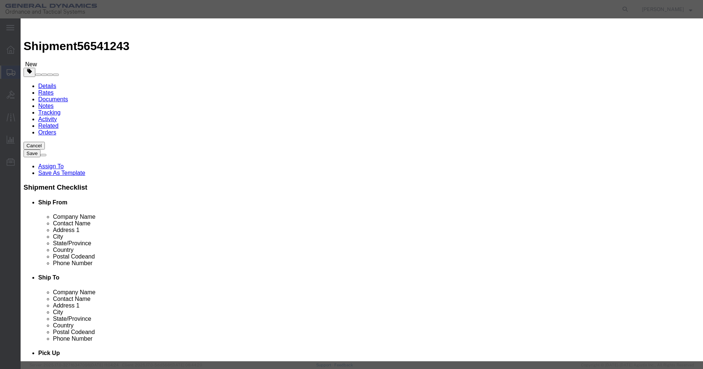
drag, startPoint x: 157, startPoint y: 54, endPoint x: 120, endPoint y: 54, distance: 36.4
click input "Tensile Round"
drag, startPoint x: 262, startPoint y: 56, endPoint x: 180, endPoint y: 58, distance: 82.0
click div "Product Name Tensile Round"
type input "KEW A1 FIN"
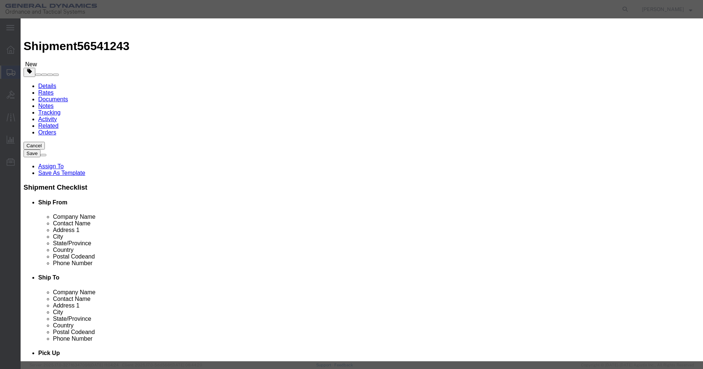
drag, startPoint x: 233, startPoint y: 71, endPoint x: 201, endPoint y: 72, distance: 31.7
click div "Pieces 0 Select Bag Barrels 100Board Feet Bottle Box Blister Pack Carats Can Ca…"
type input "576"
click select "Select 50 55 60 65 70 85 92.5 100 125 175 250 300 400"
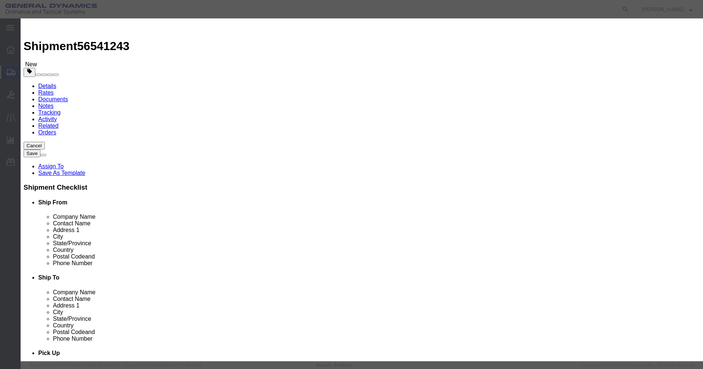
select select "85"
click select "Select 50 55 60 65 70 85 92.5 100 125 175 250 300 400"
click button "Save & Close"
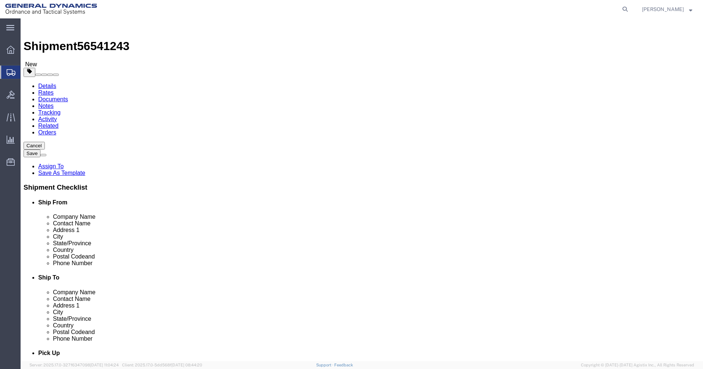
click button "Rate Shipment"
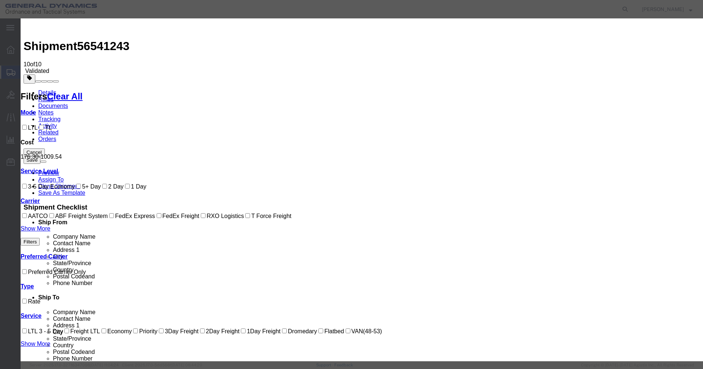
select select "7817"
select select "17707"
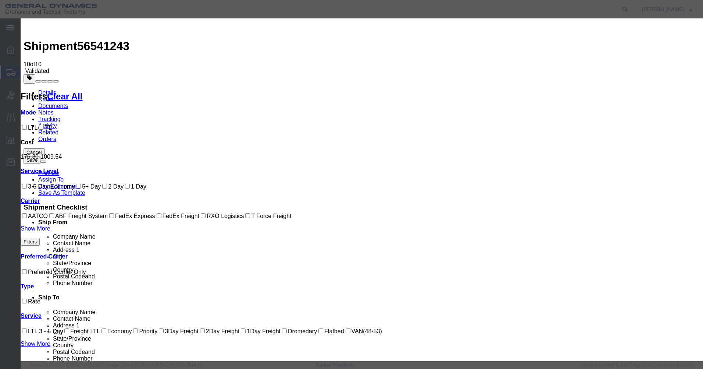
type input "91873"
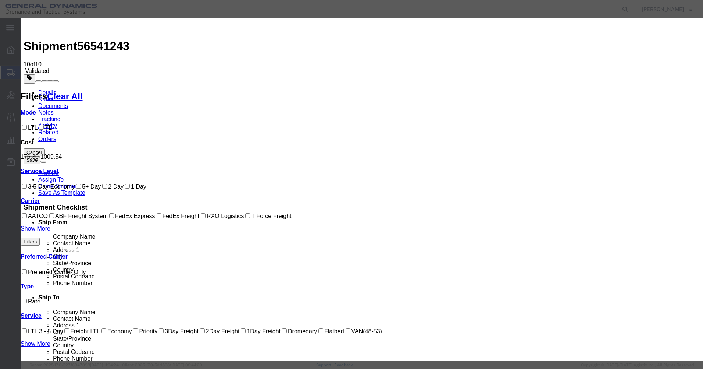
type input "[PERSON_NAME]"
type input "750"
type input "7178706923"
type input "750.00"
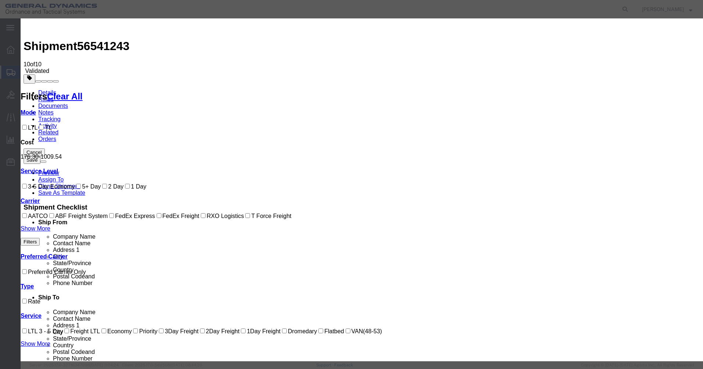
drag, startPoint x: 283, startPoint y: 78, endPoint x: 246, endPoint y: 75, distance: 36.9
type input "550"
type input "550.00"
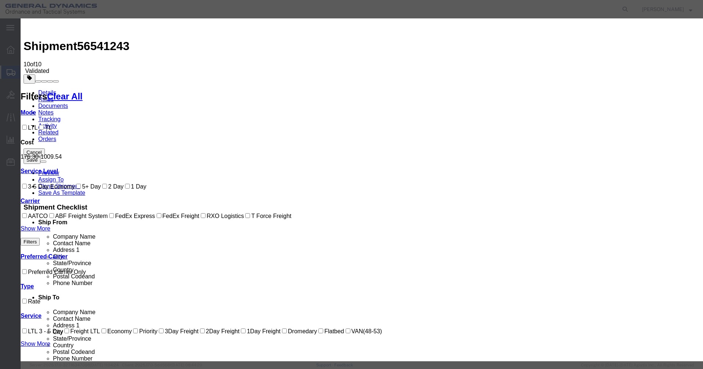
type input "[DATE]"
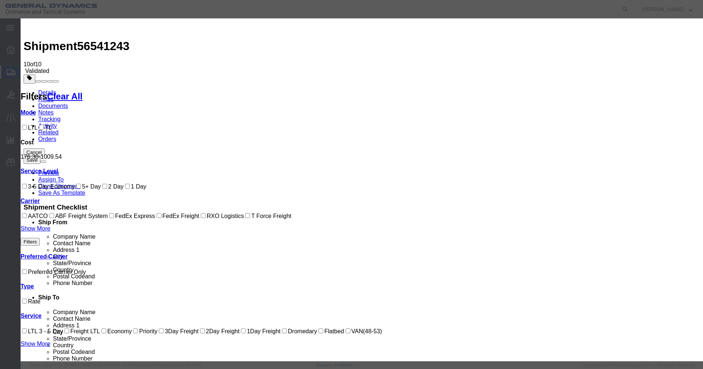
drag, startPoint x: 480, startPoint y: 187, endPoint x: 486, endPoint y: 184, distance: 6.8
select select "0700"
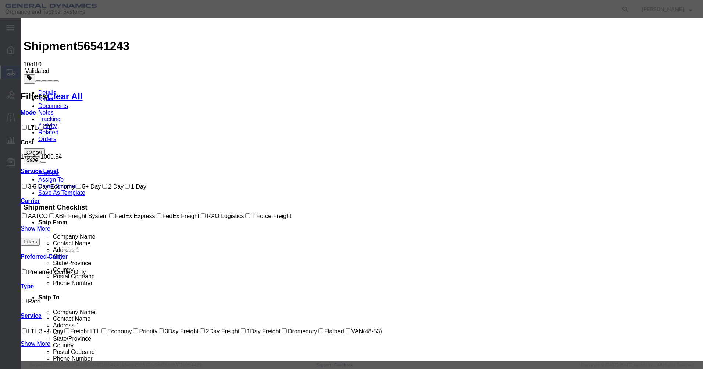
type input "[DATE]"
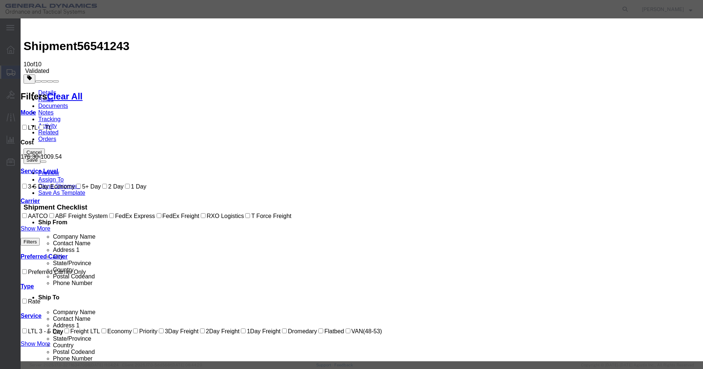
drag, startPoint x: 494, startPoint y: 91, endPoint x: 434, endPoint y: 84, distance: 60.0
type input "91873-1"
